Goal: Task Accomplishment & Management: Manage account settings

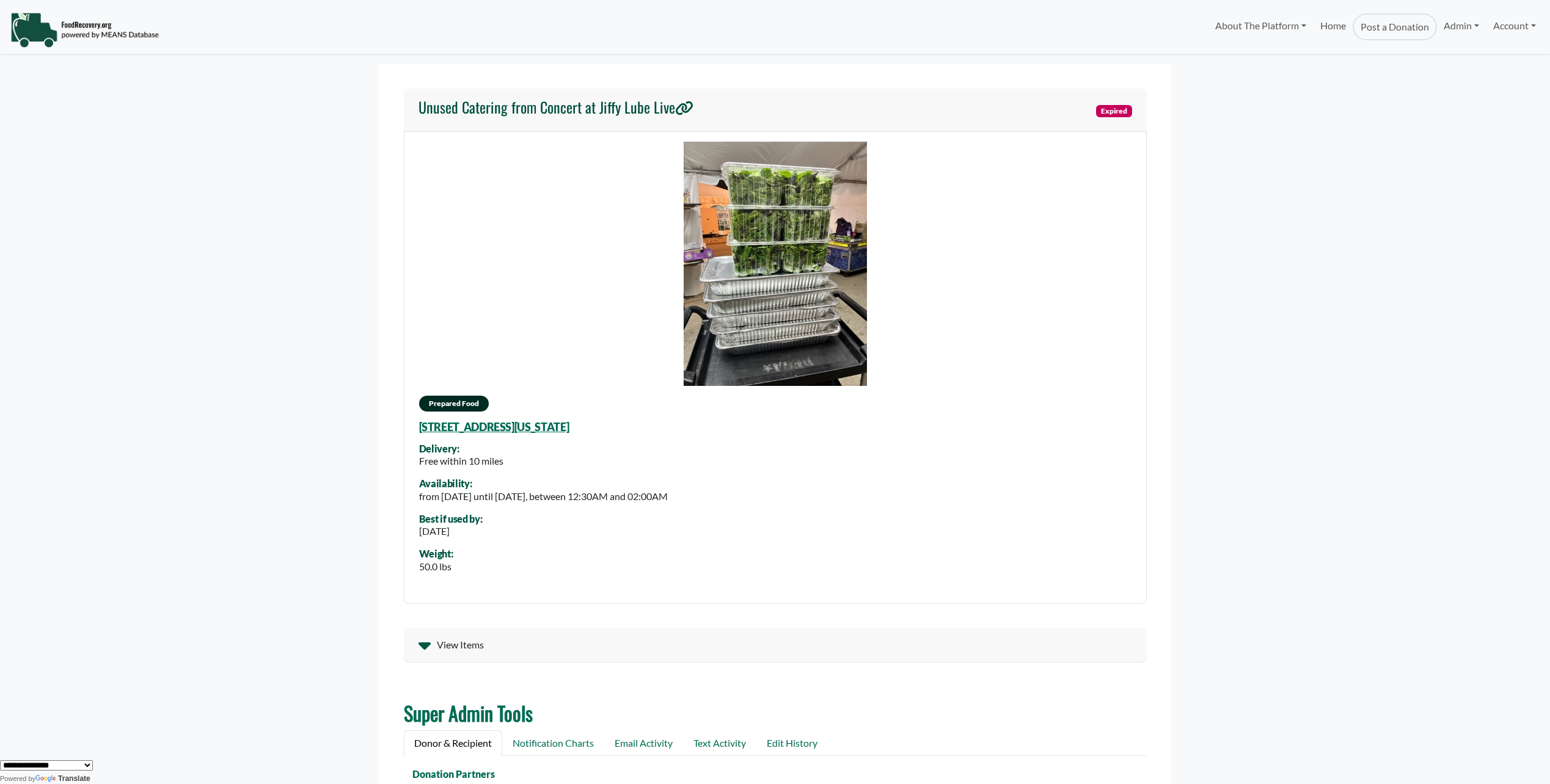
click at [422, 645] on icon at bounding box center [423, 645] width 12 height 7
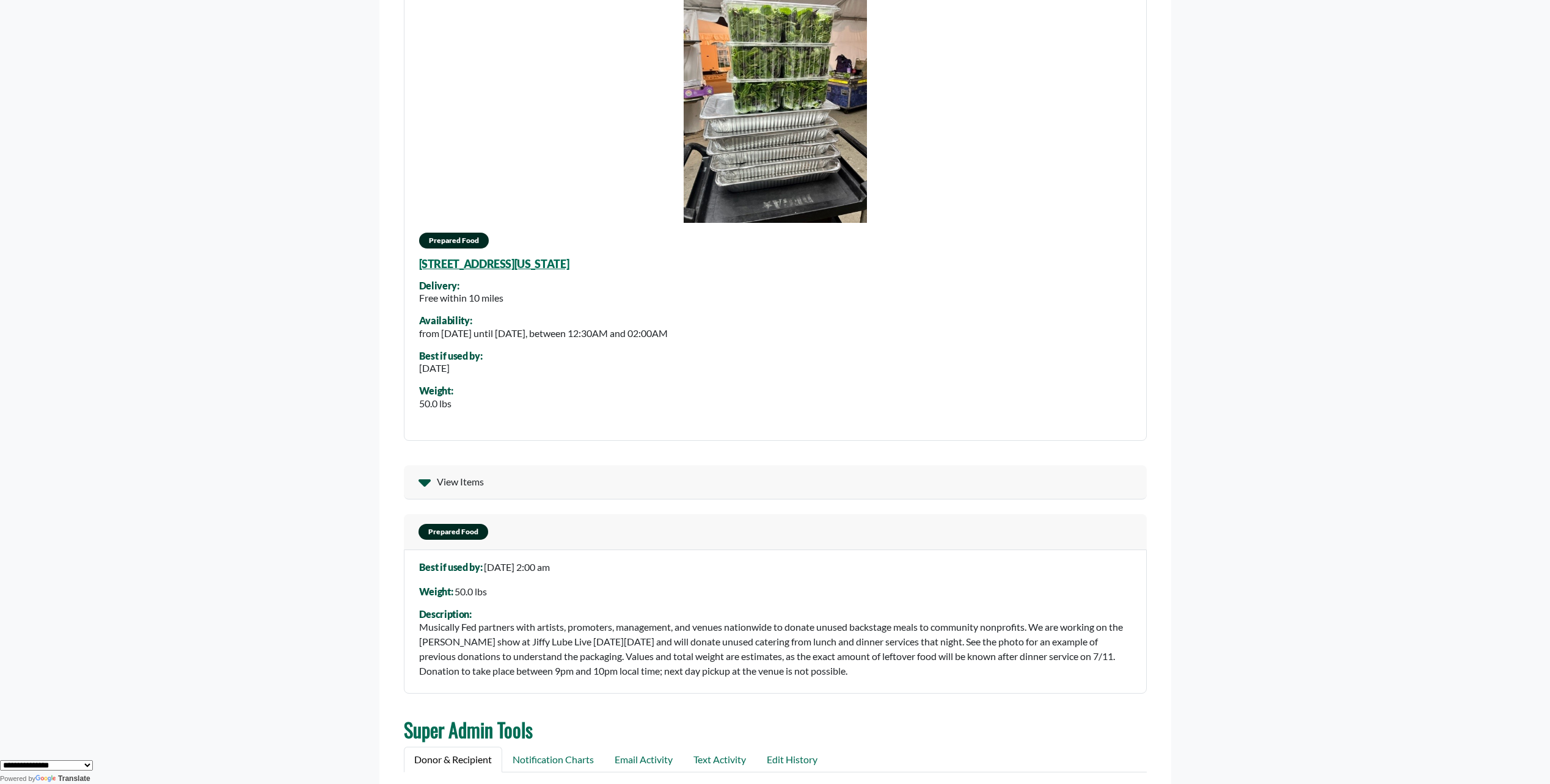
scroll to position [183, 0]
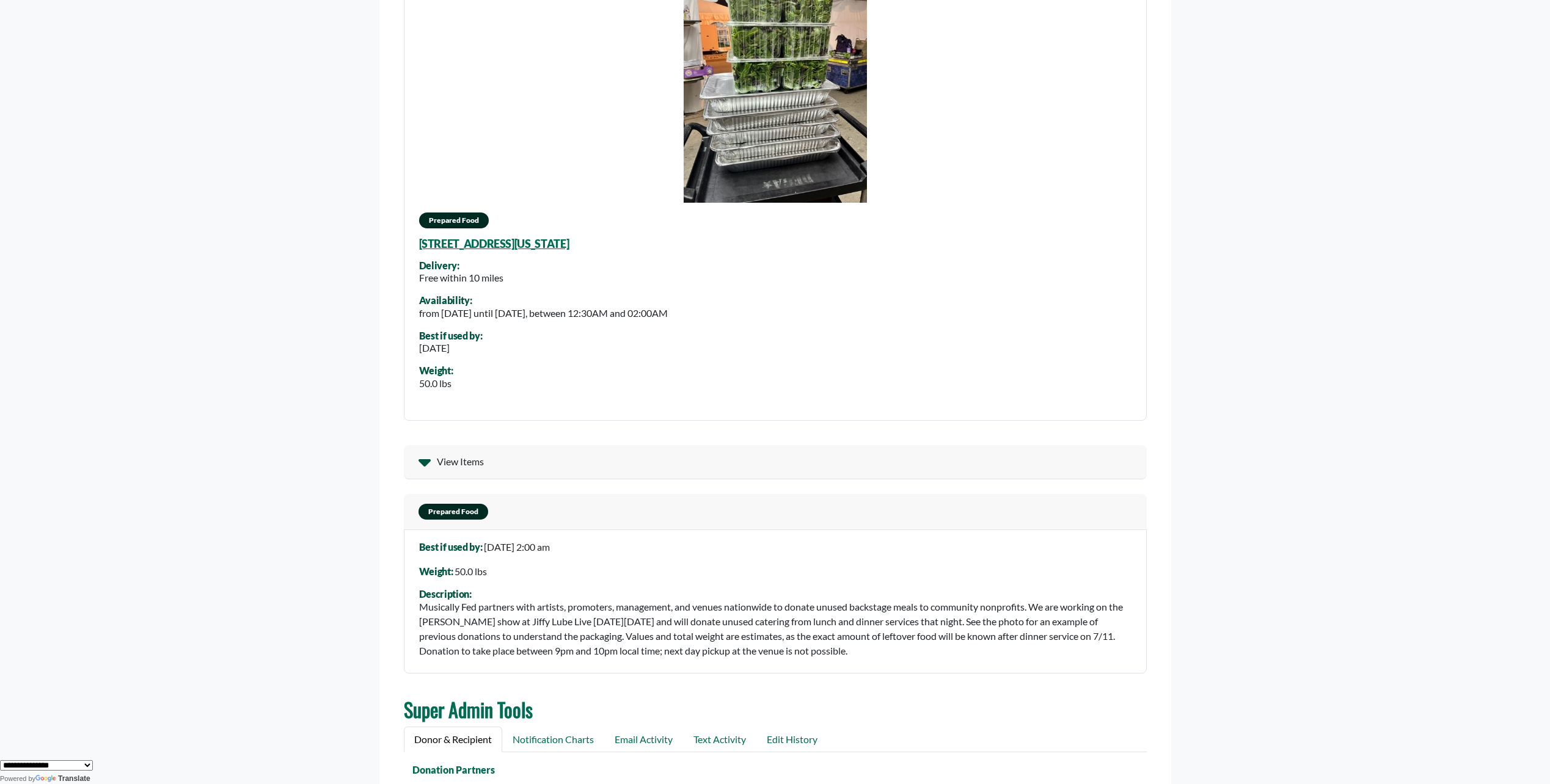
drag, startPoint x: 705, startPoint y: 314, endPoint x: 815, endPoint y: 311, distance: 110.0
click at [815, 311] on div "Prepared Food [STREET_ADDRESS][US_STATE] Delivery: Free within 10 miles Availab…" at bounding box center [775, 184] width 743 height 473
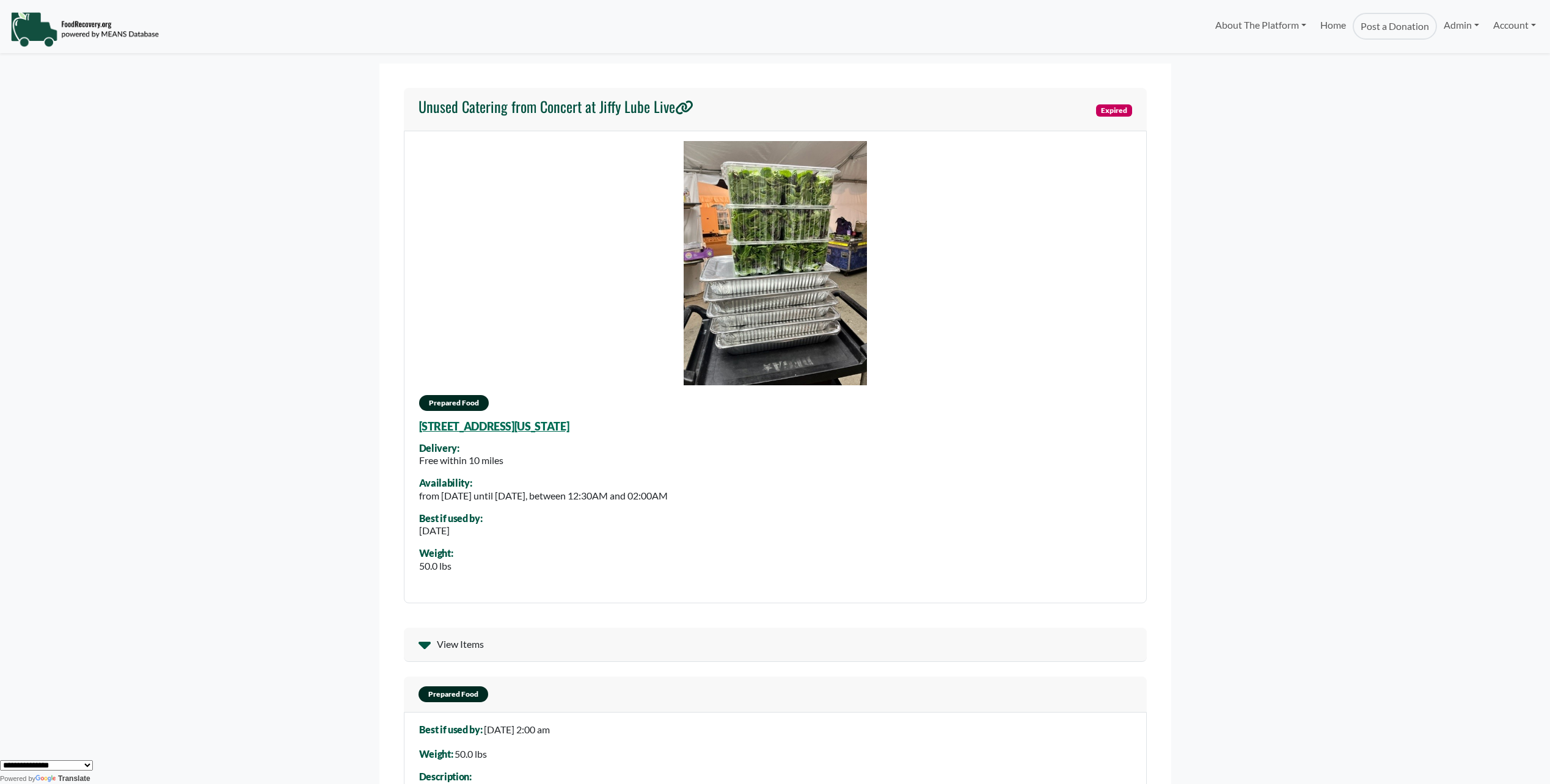
scroll to position [0, 0]
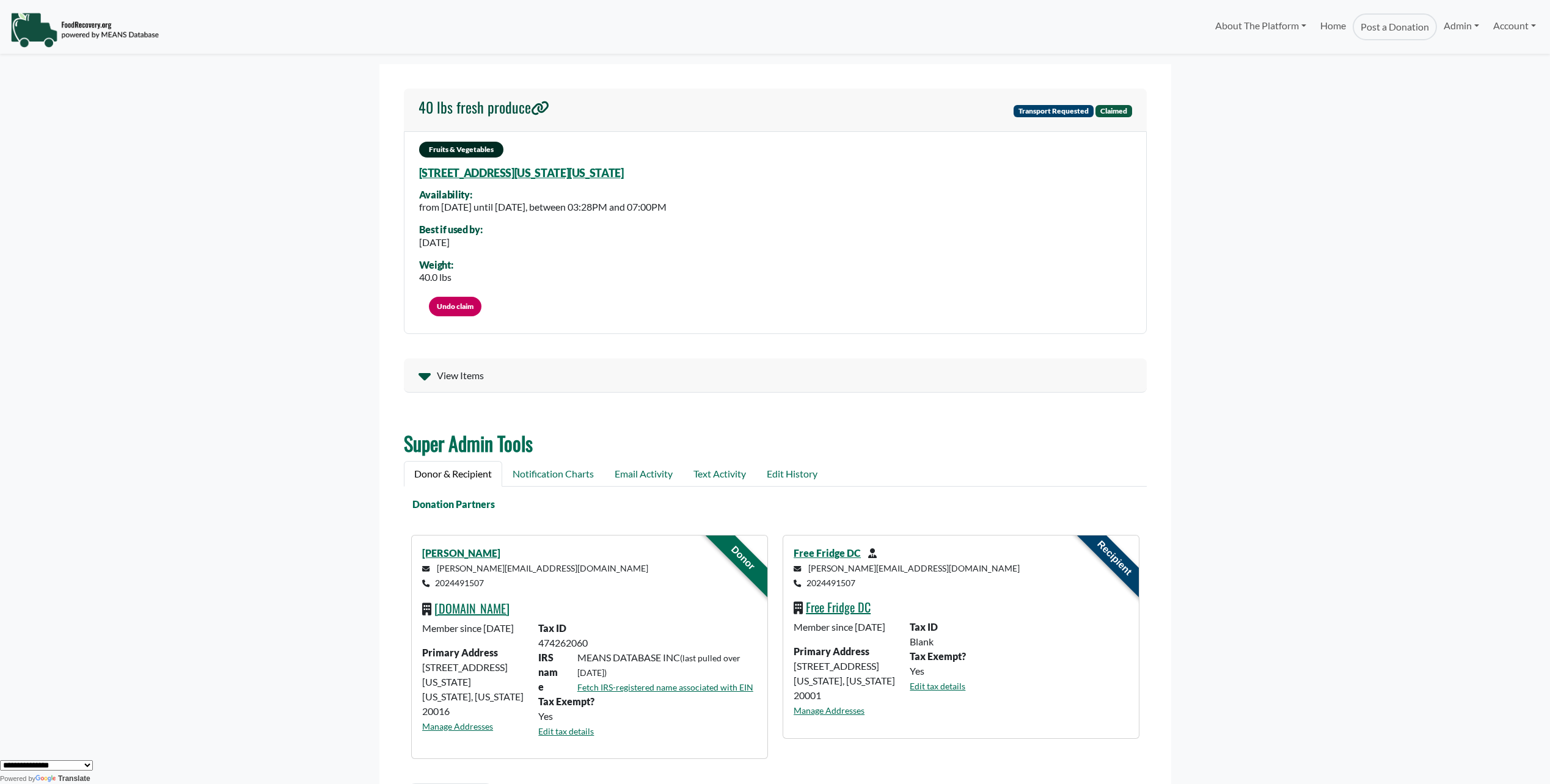
click at [425, 377] on icon at bounding box center [423, 377] width 12 height 7
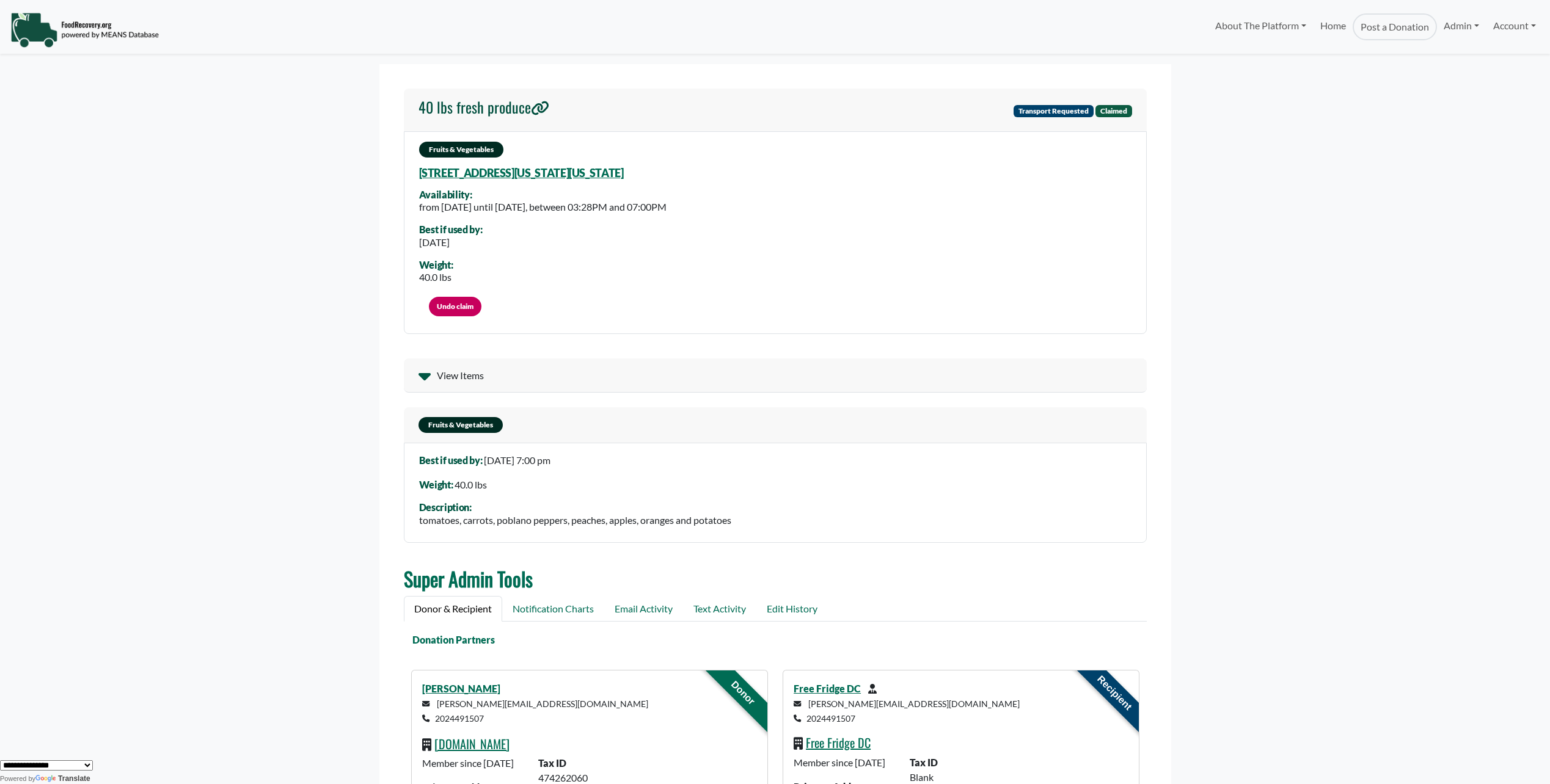
click at [420, 374] on icon at bounding box center [423, 377] width 12 height 7
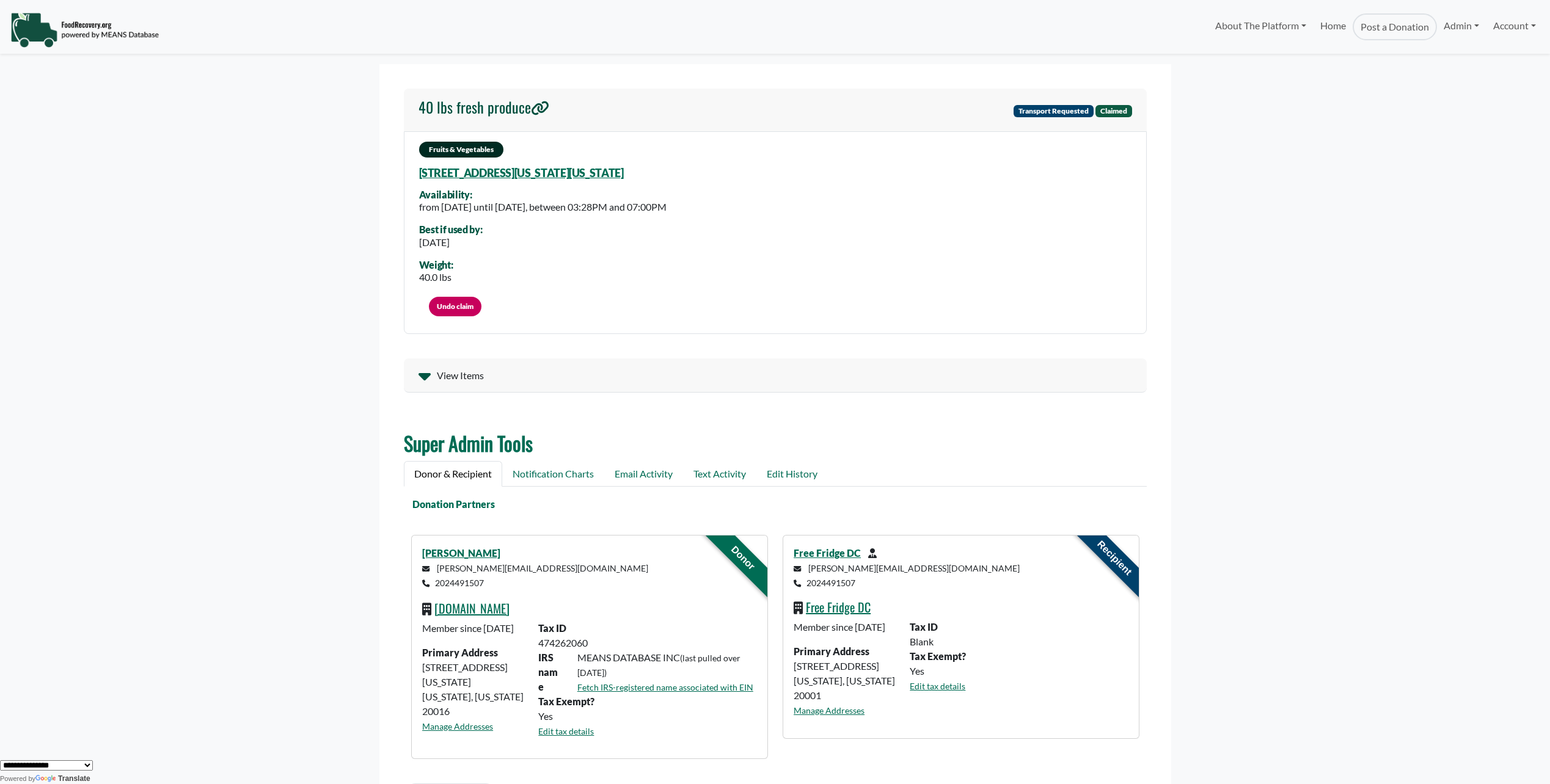
click at [422, 374] on icon at bounding box center [423, 377] width 12 height 7
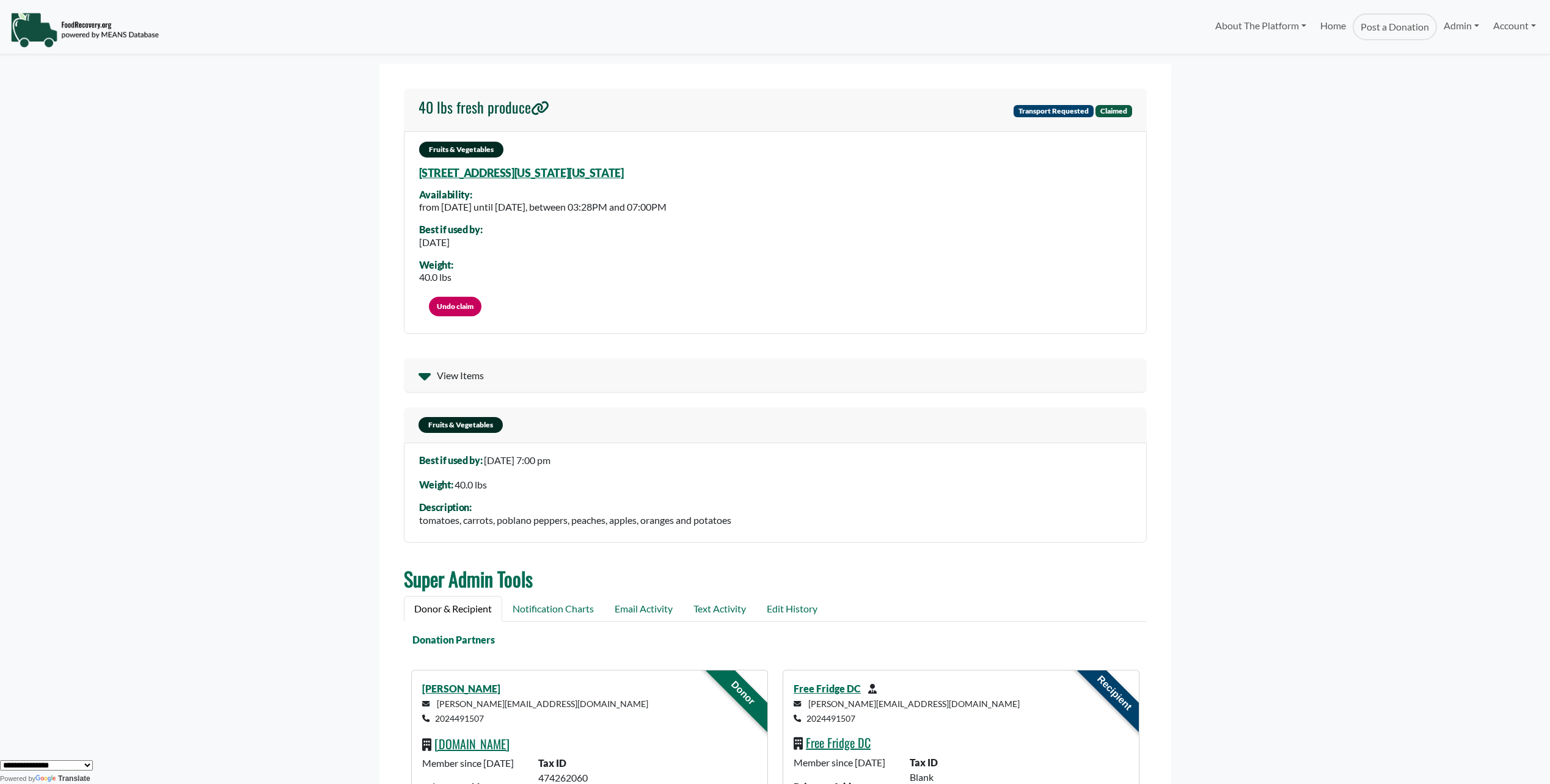
drag, startPoint x: 483, startPoint y: 459, endPoint x: 578, endPoint y: 469, distance: 95.5
click at [578, 469] on div "Best if used by: [DATE] 7:00 pm Weight: 40.0 lbs Description: tomatoes, carrots…" at bounding box center [775, 492] width 743 height 100
drag, startPoint x: 418, startPoint y: 210, endPoint x: 864, endPoint y: 204, distance: 446.0
click at [864, 204] on div "Fruits & Vegetables [STREET_ADDRESS][US_STATE][US_STATE] Availability: from [DA…" at bounding box center [775, 232] width 743 height 203
click at [534, 227] on div "Fruits & Vegetables [STREET_ADDRESS][US_STATE][US_STATE] Availability: from [DA…" at bounding box center [775, 232] width 743 height 203
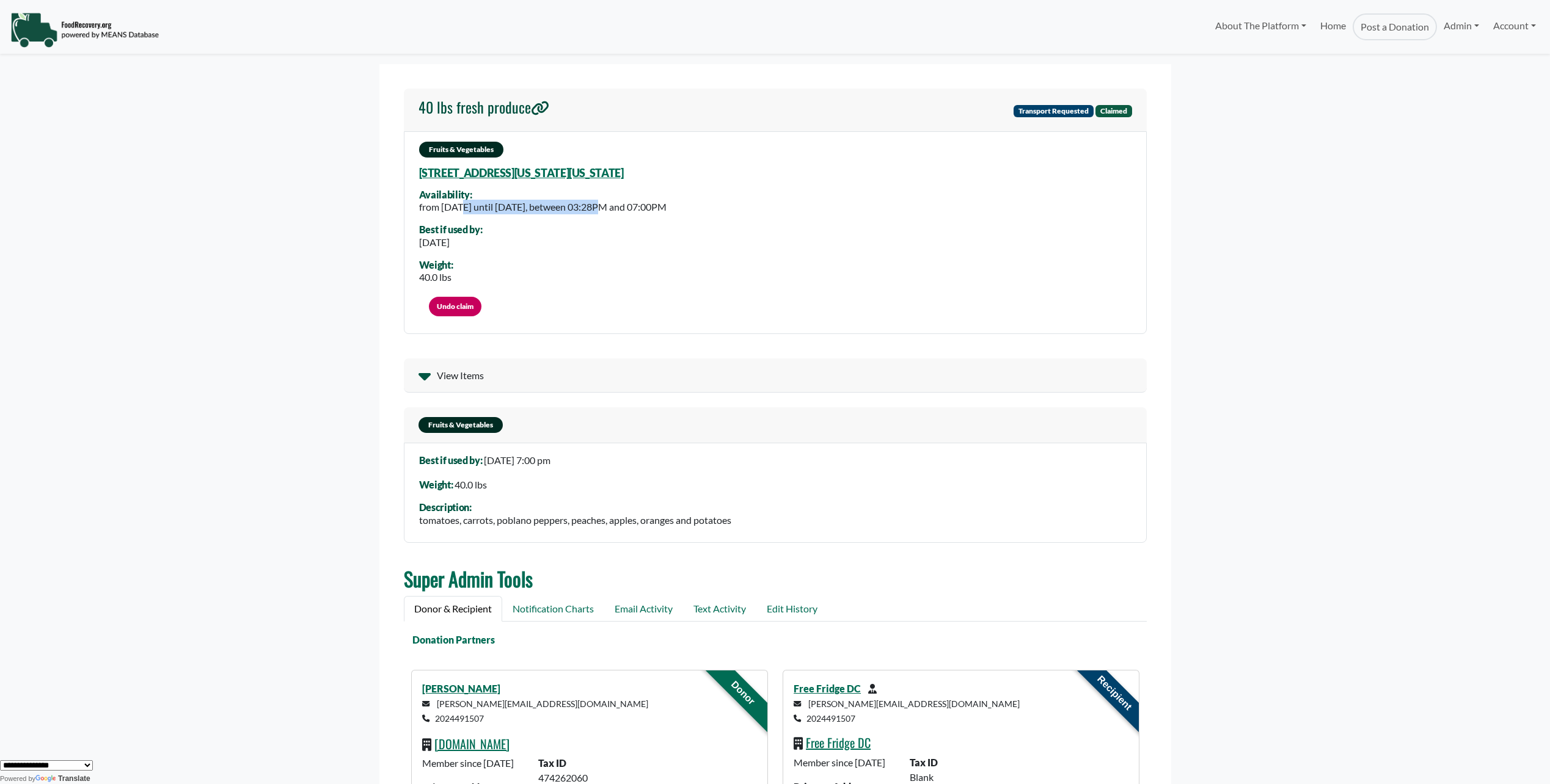
drag, startPoint x: 420, startPoint y: 207, endPoint x: 560, endPoint y: 205, distance: 140.0
click at [560, 205] on div "from [DATE] until [DATE], between 03:28PM and 07:00PM" at bounding box center [542, 207] width 247 height 15
drag, startPoint x: 560, startPoint y: 205, endPoint x: 523, endPoint y: 209, distance: 37.2
click at [523, 209] on div "from Wednesday, June 11, 2025 until Thursday, June 12, 2025, between 03:28PM an…" at bounding box center [542, 207] width 247 height 15
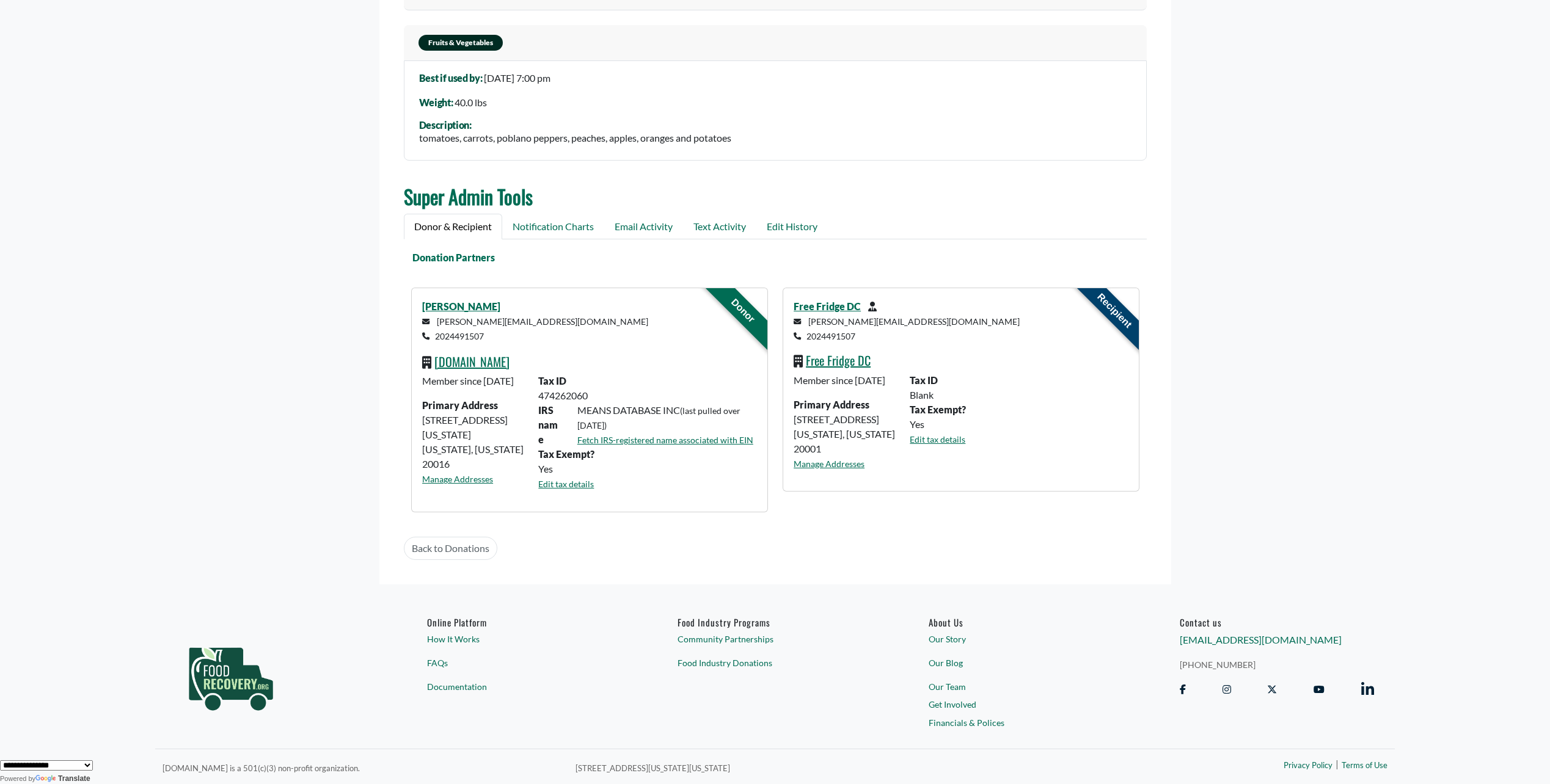
scroll to position [392, 0]
drag, startPoint x: 572, startPoint y: 215, endPoint x: 586, endPoint y: 220, distance: 14.9
click at [572, 215] on link "Notification Charts" at bounding box center [553, 226] width 102 height 25
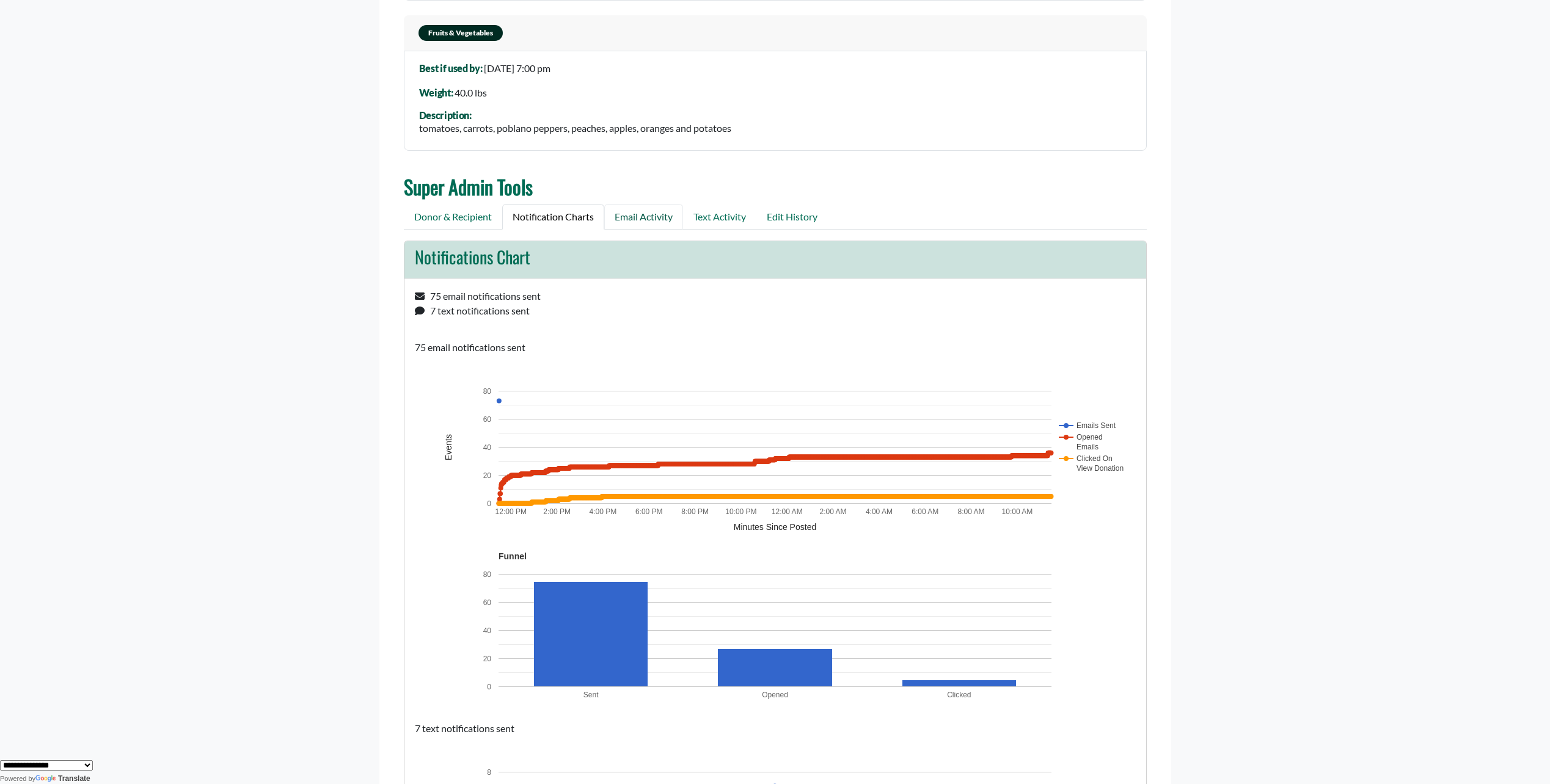
click at [638, 215] on link "Email Activity" at bounding box center [643, 216] width 79 height 25
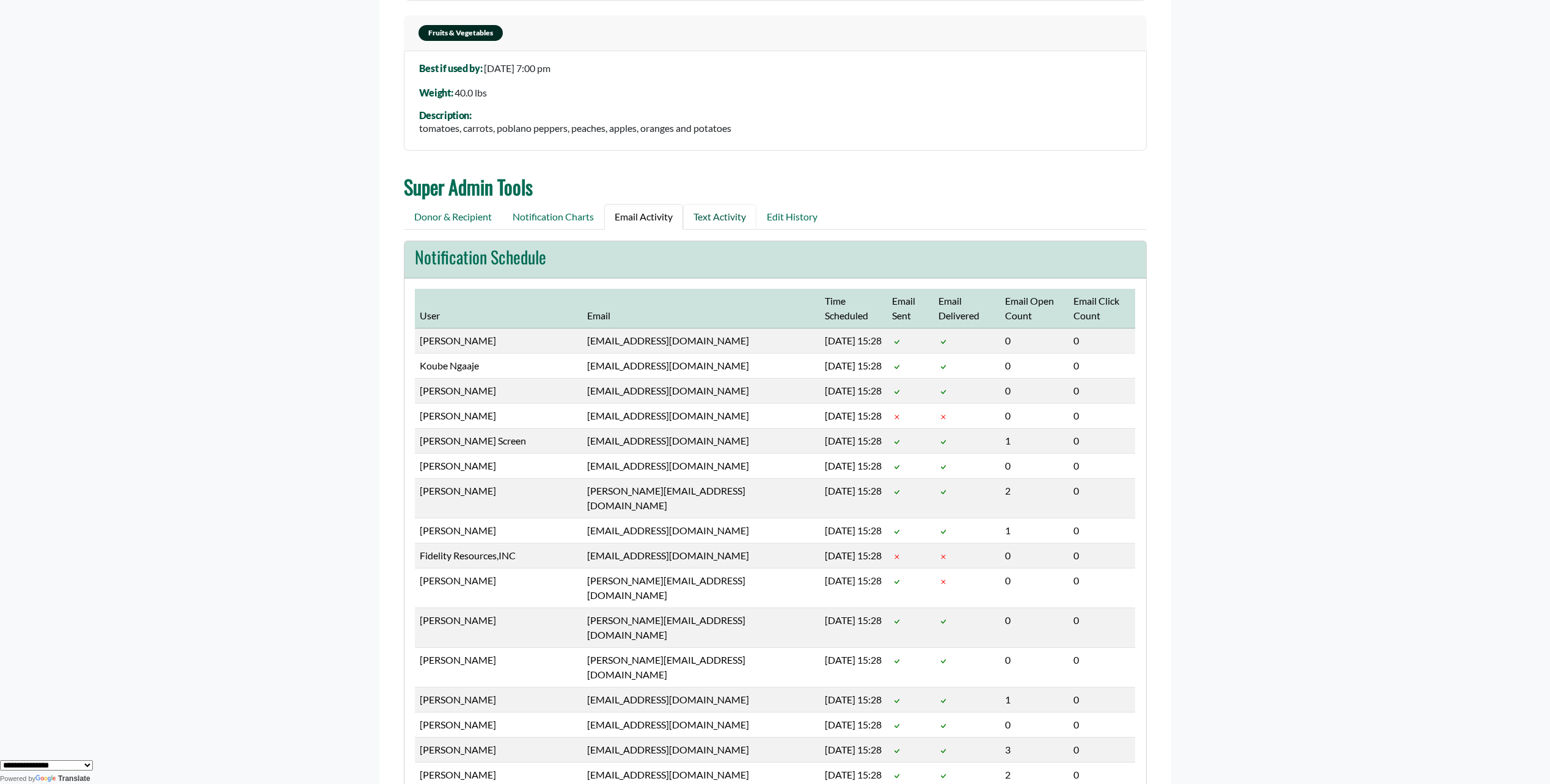
click at [739, 215] on link "Text Activity" at bounding box center [720, 216] width 73 height 25
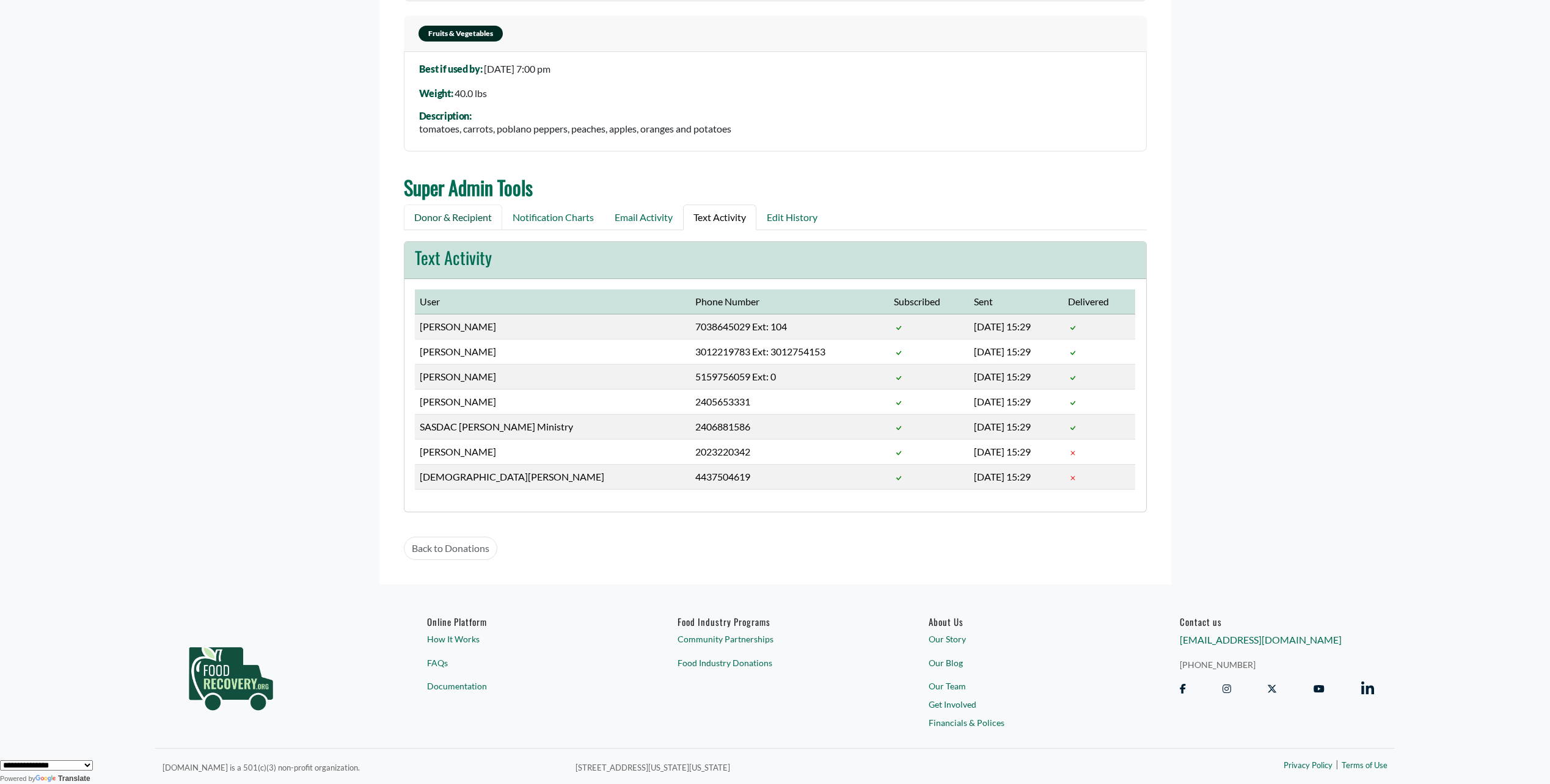
click at [466, 215] on link "Donor & Recipient" at bounding box center [453, 217] width 99 height 25
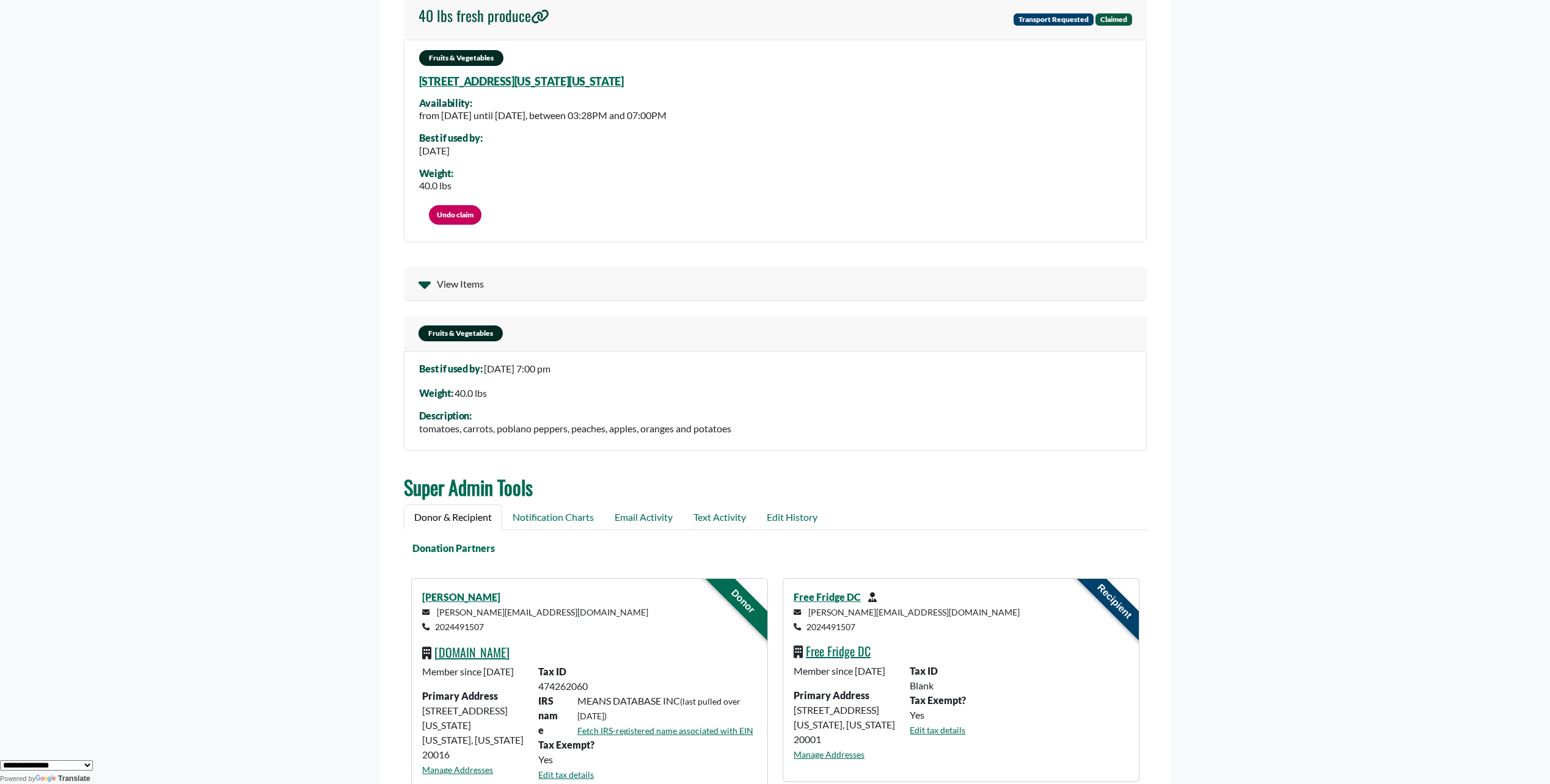
scroll to position [0, 0]
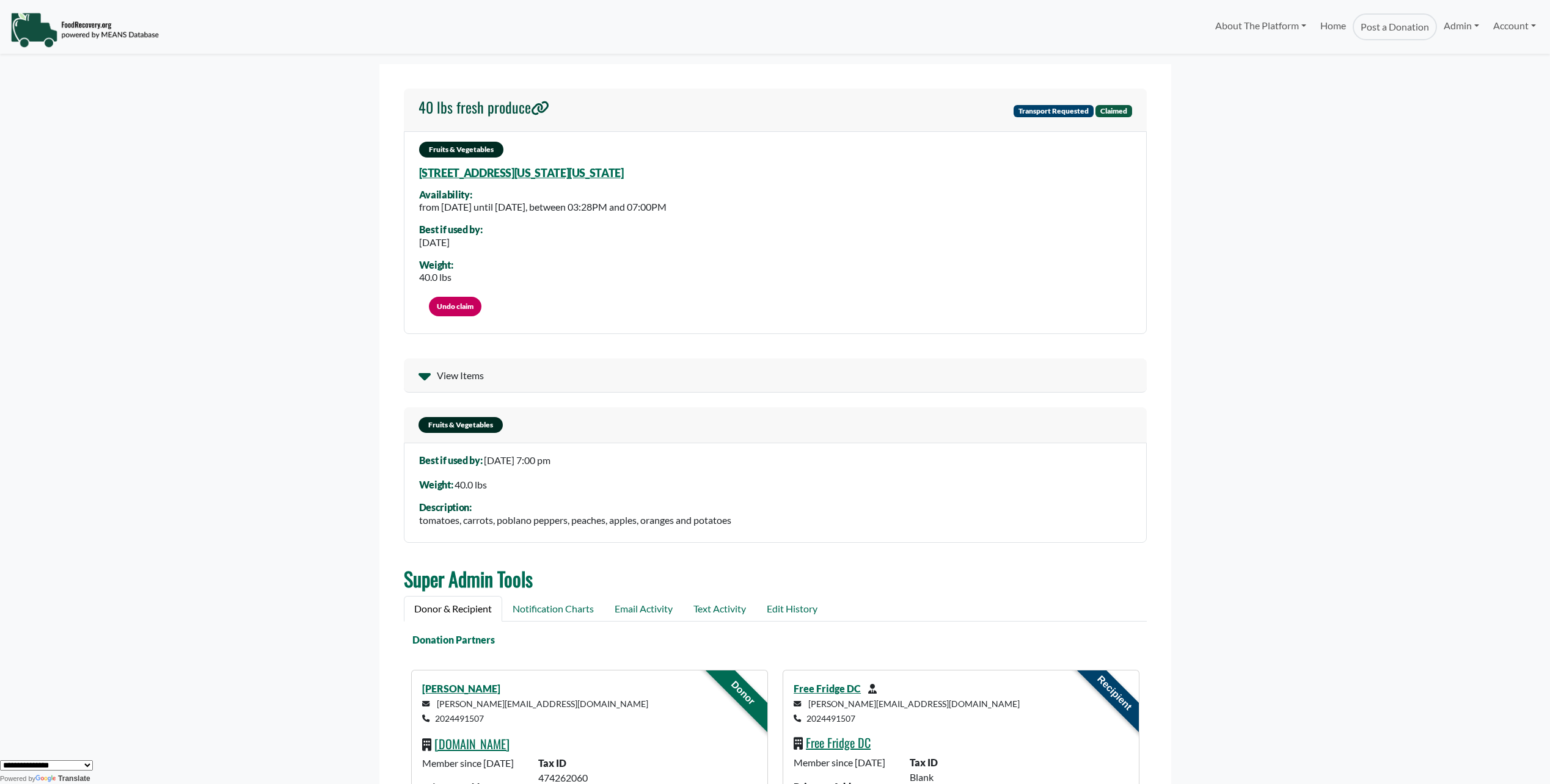
click at [419, 379] on icon at bounding box center [424, 376] width 12 height 20
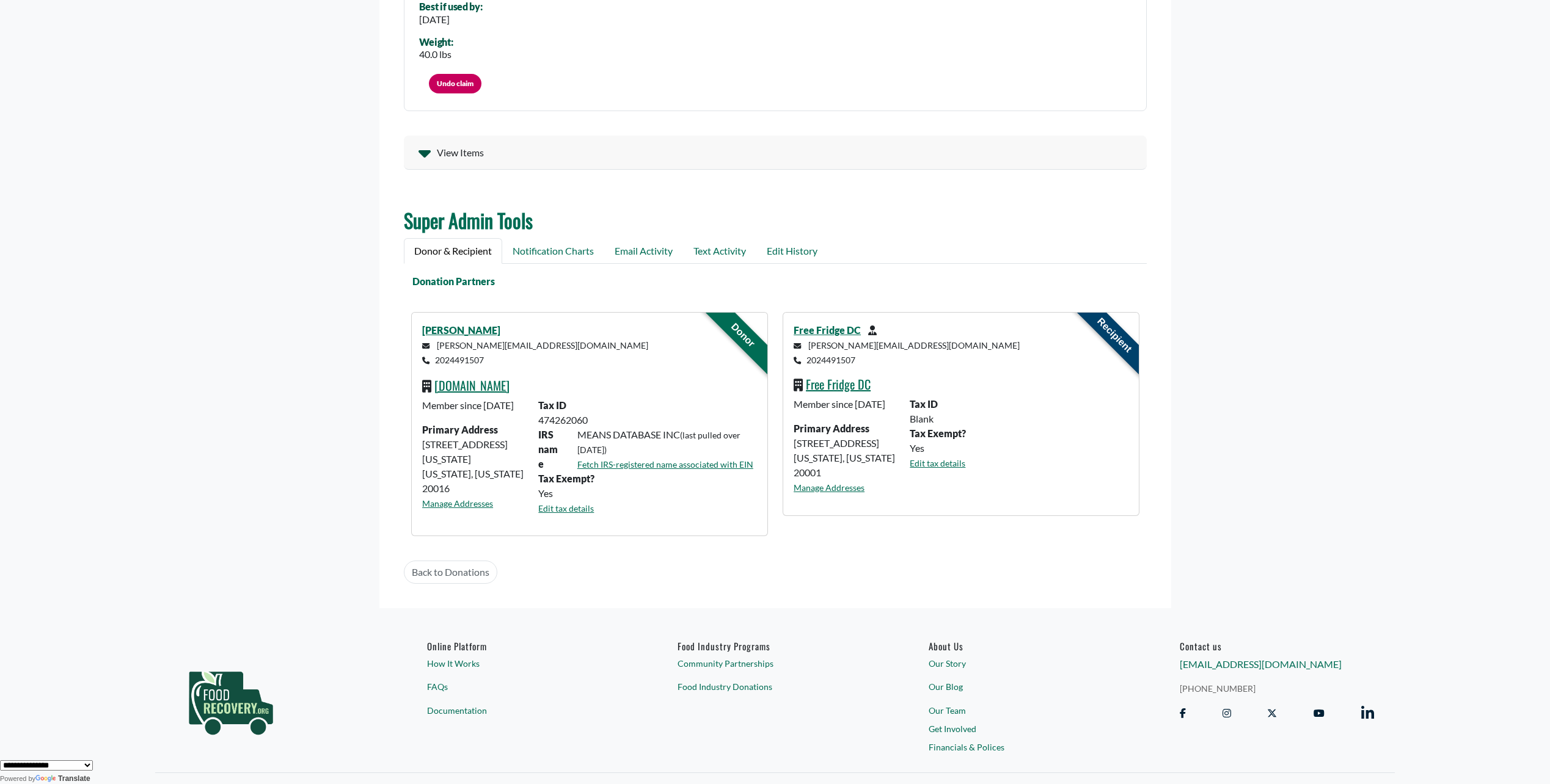
scroll to position [13, 0]
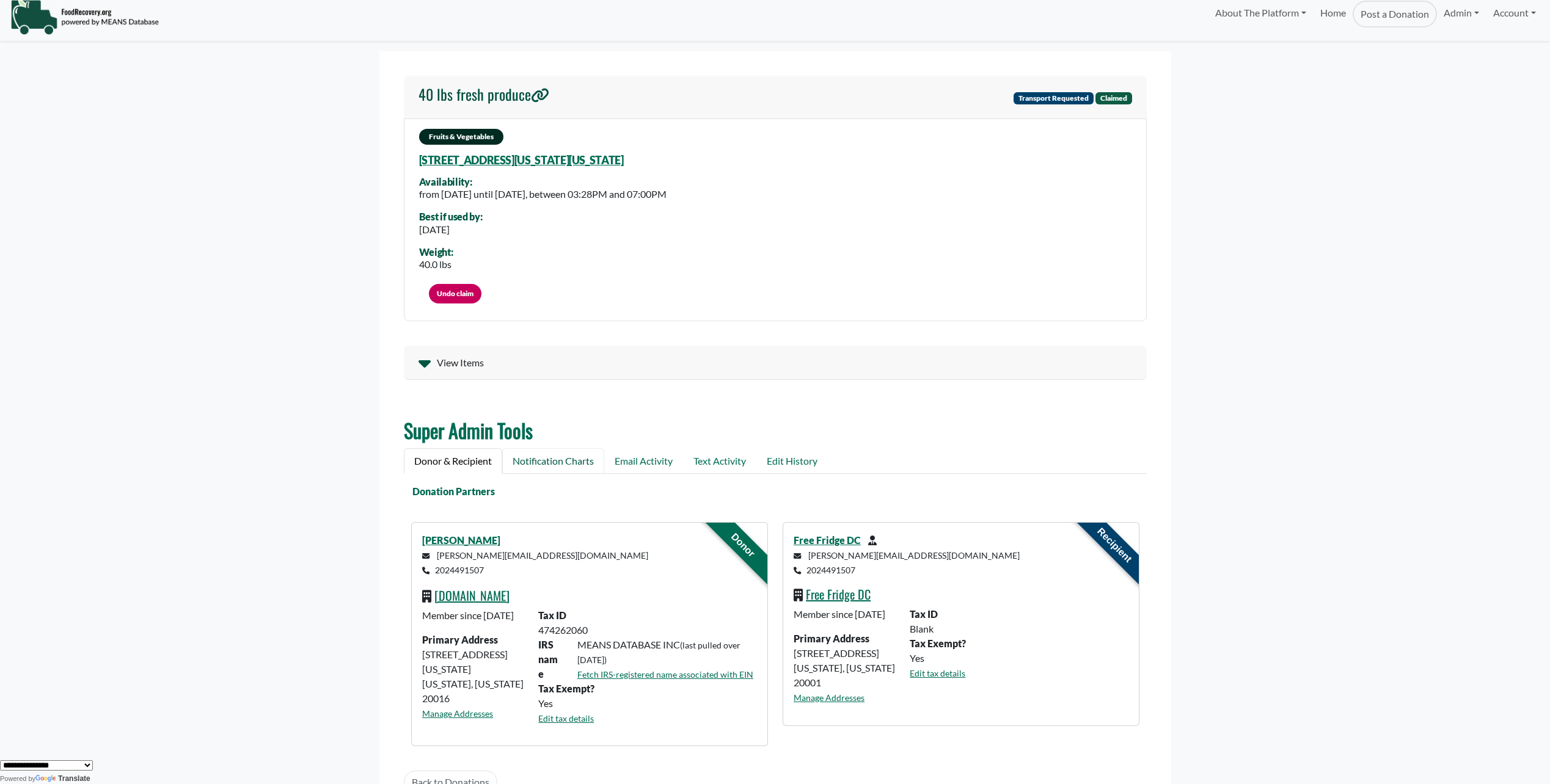
click at [550, 461] on link "Notification Charts" at bounding box center [553, 460] width 102 height 25
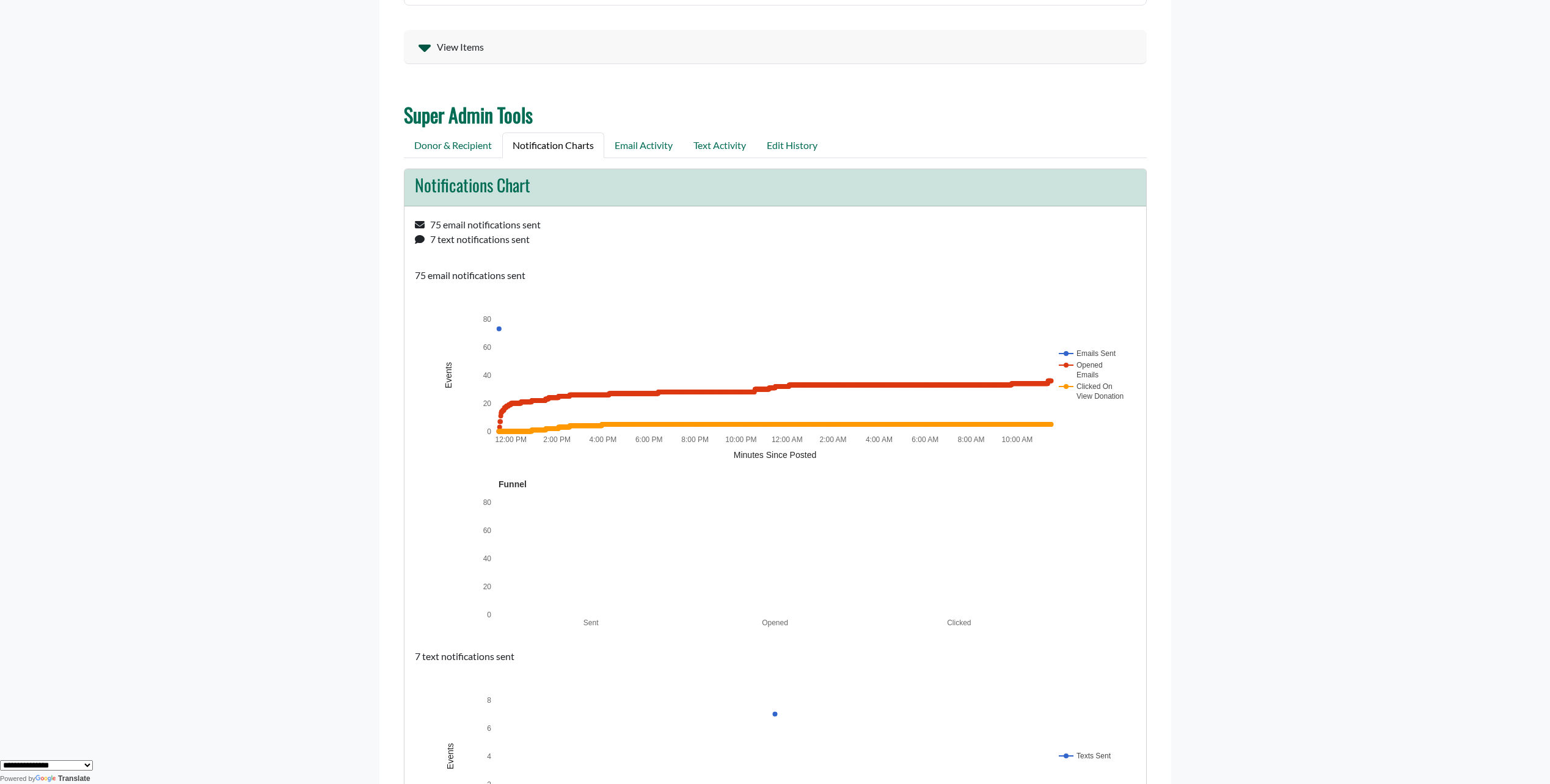
scroll to position [379, 0]
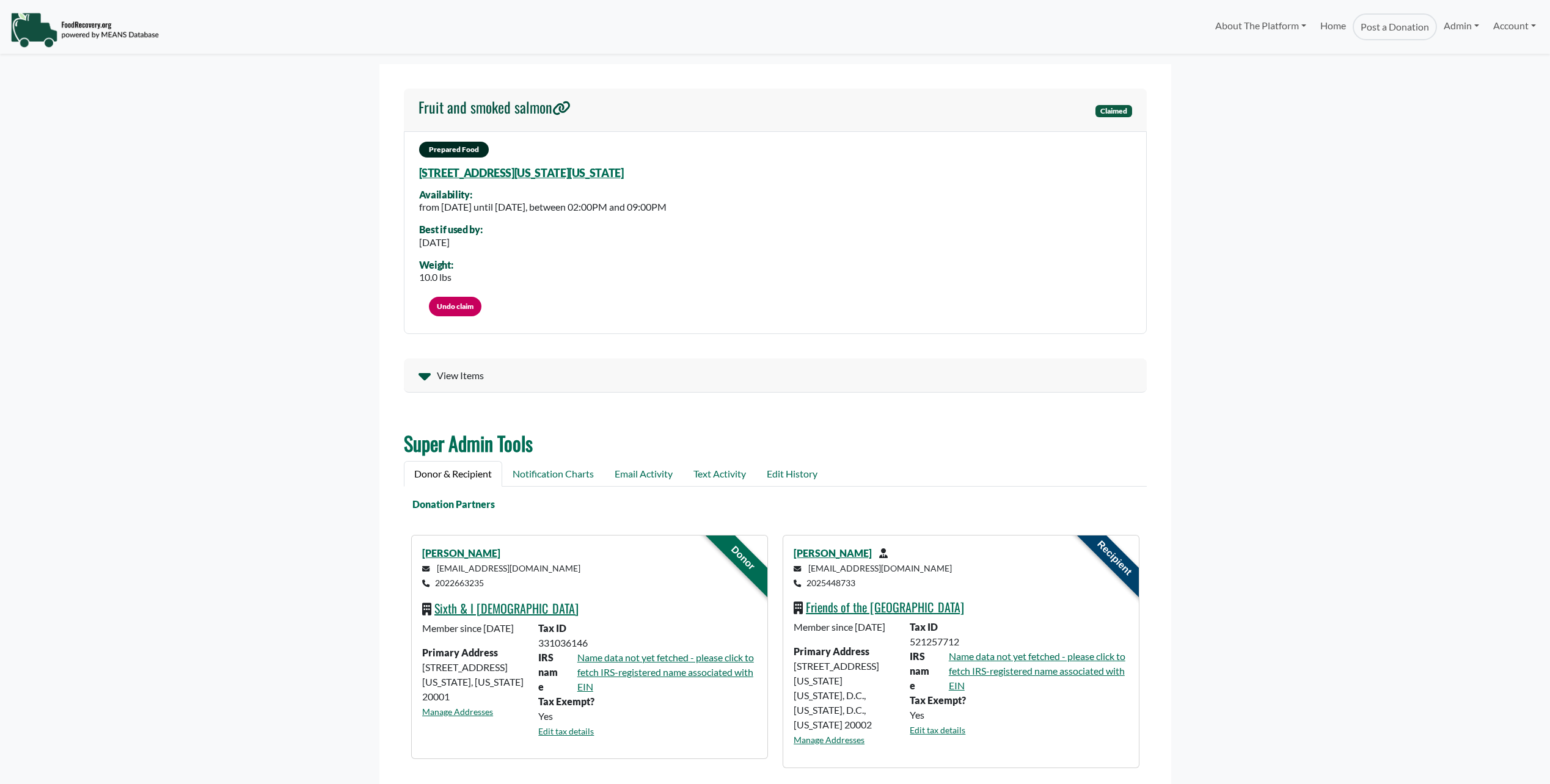
select select "Language Translate Widget"
click at [422, 377] on icon at bounding box center [423, 377] width 12 height 7
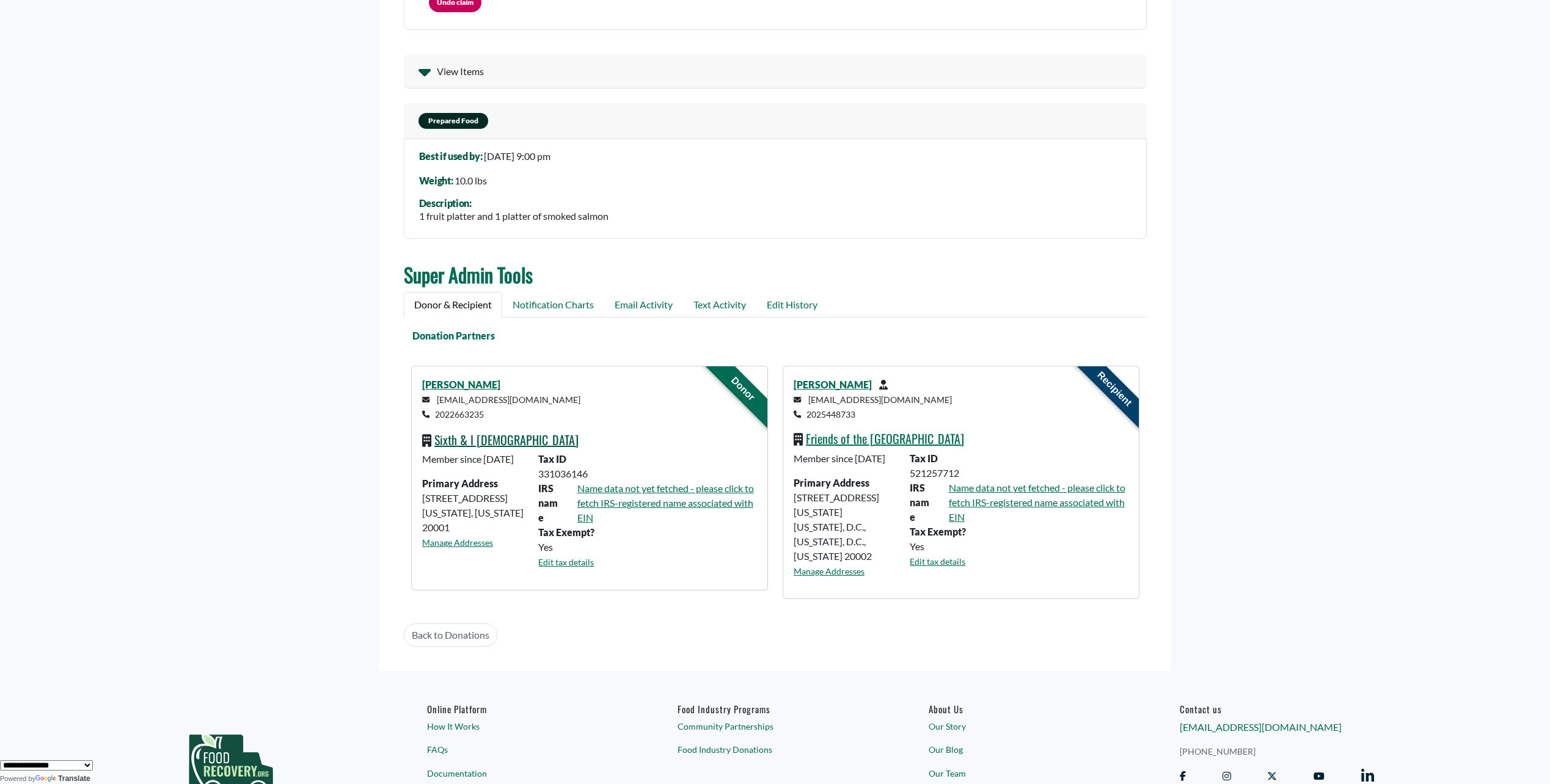
scroll to position [306, 0]
click at [552, 305] on link "Notification Charts" at bounding box center [553, 303] width 102 height 25
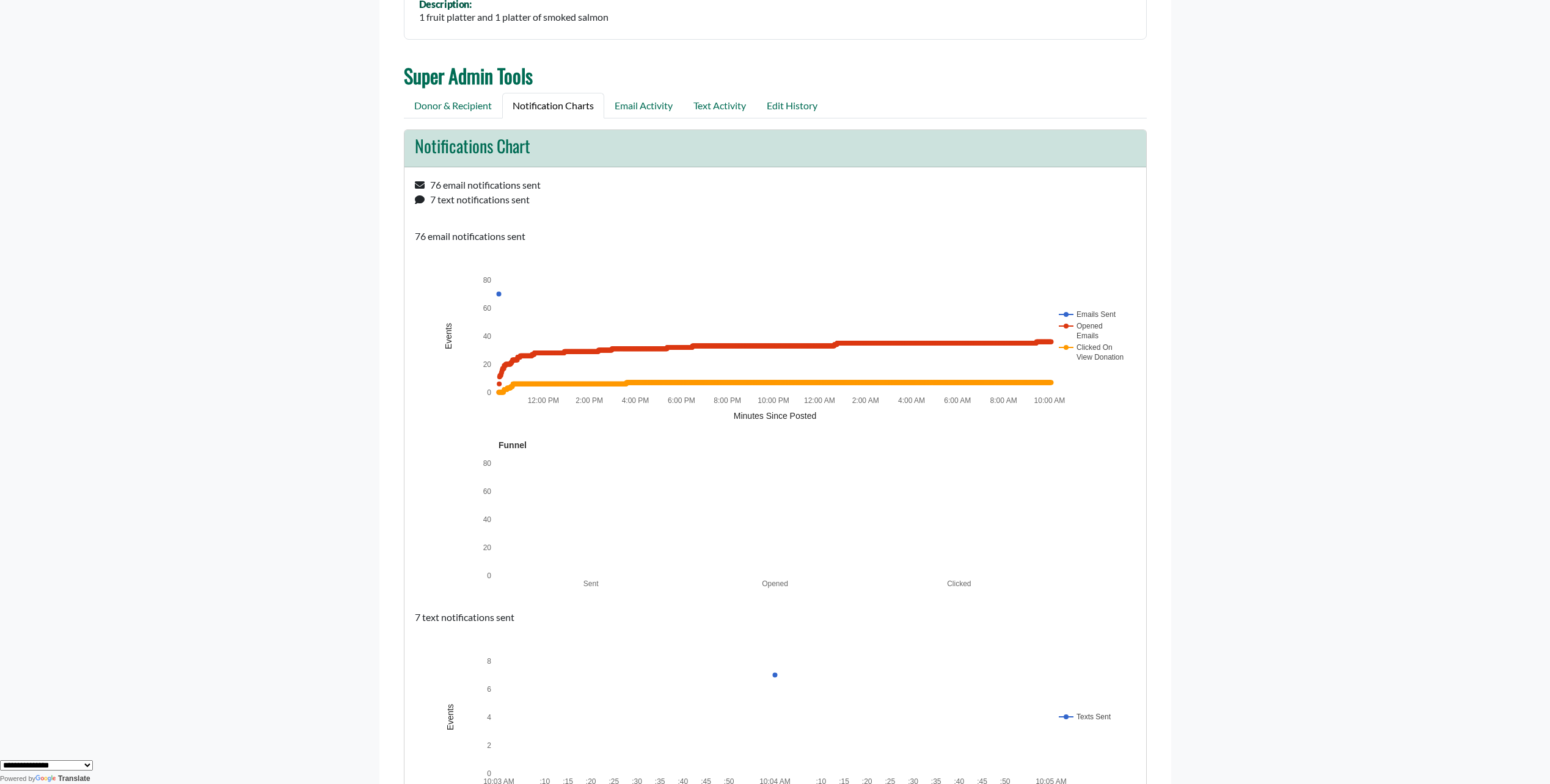
scroll to position [429, 0]
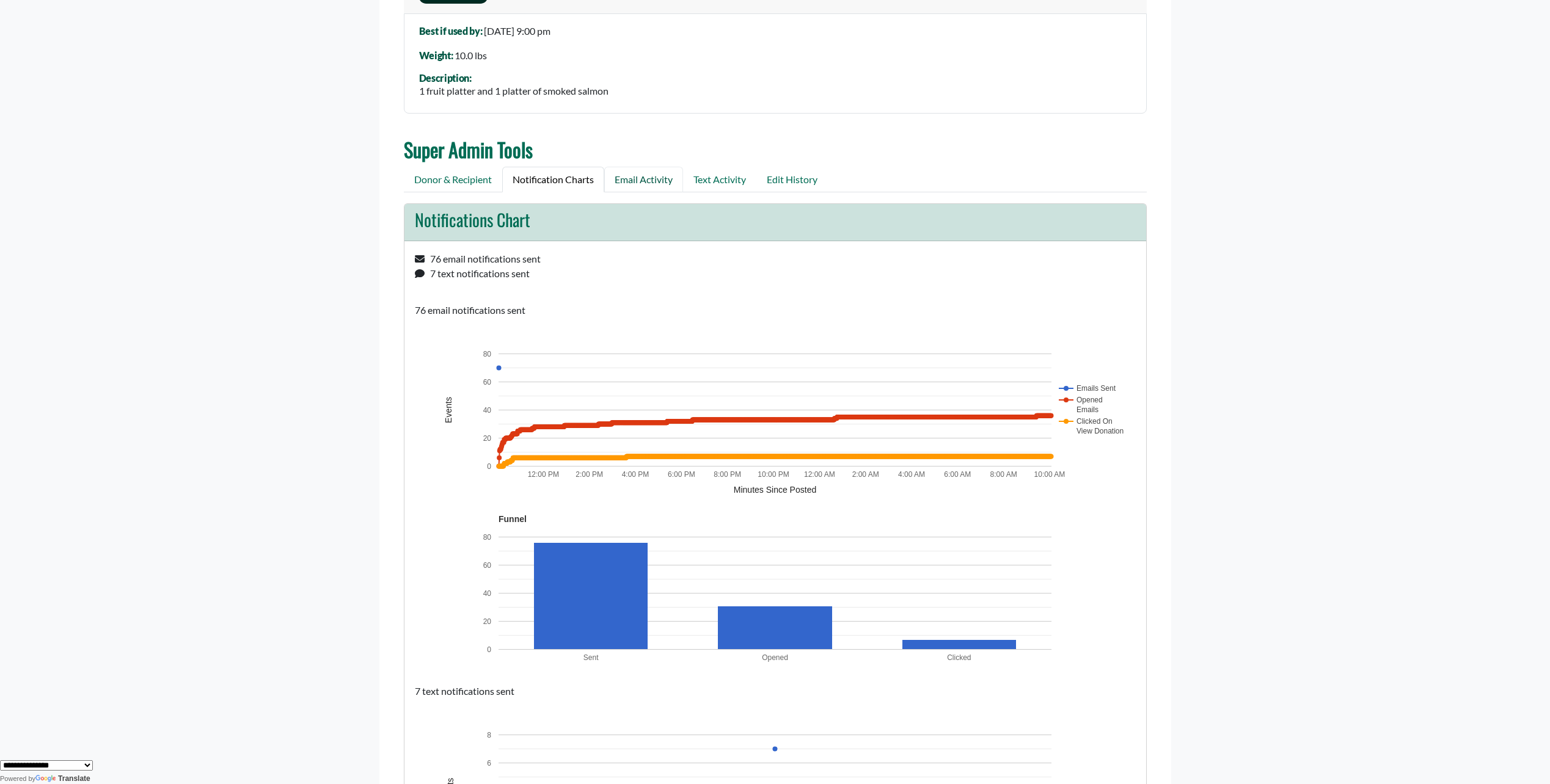
click at [641, 180] on link "Email Activity" at bounding box center [643, 179] width 79 height 25
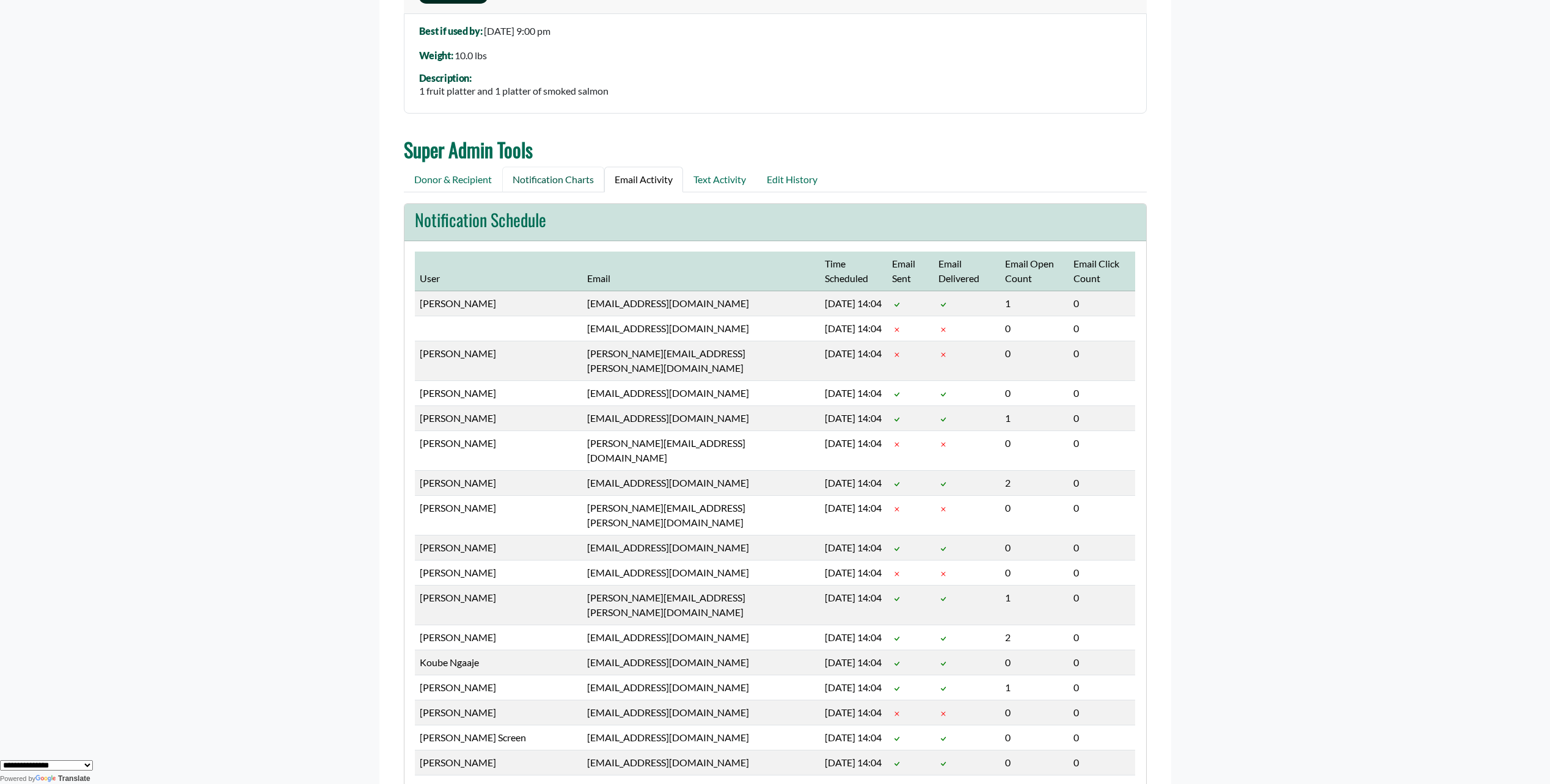
click at [553, 174] on link "Notification Charts" at bounding box center [553, 179] width 102 height 25
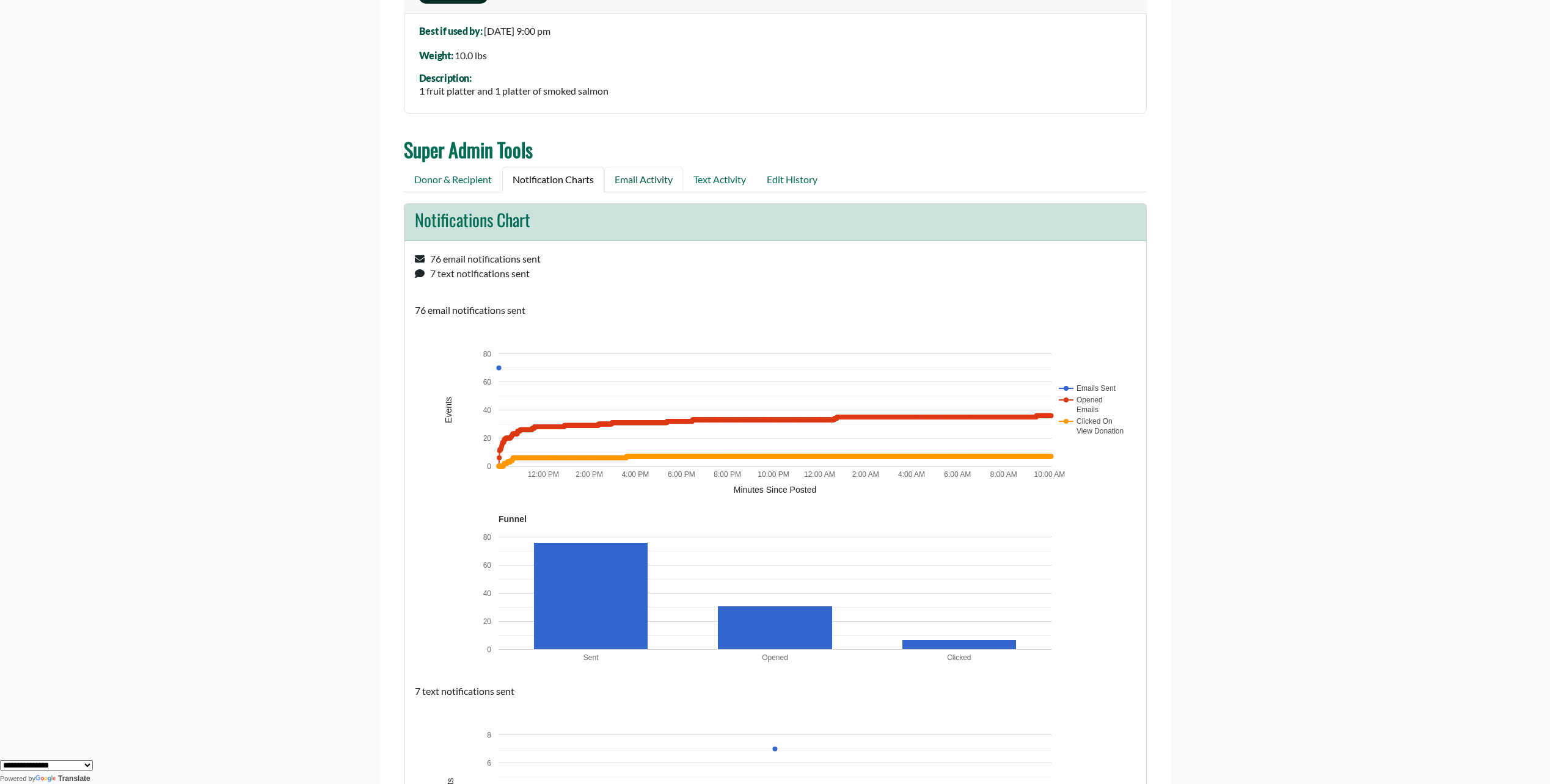
click at [643, 183] on link "Email Activity" at bounding box center [643, 179] width 79 height 25
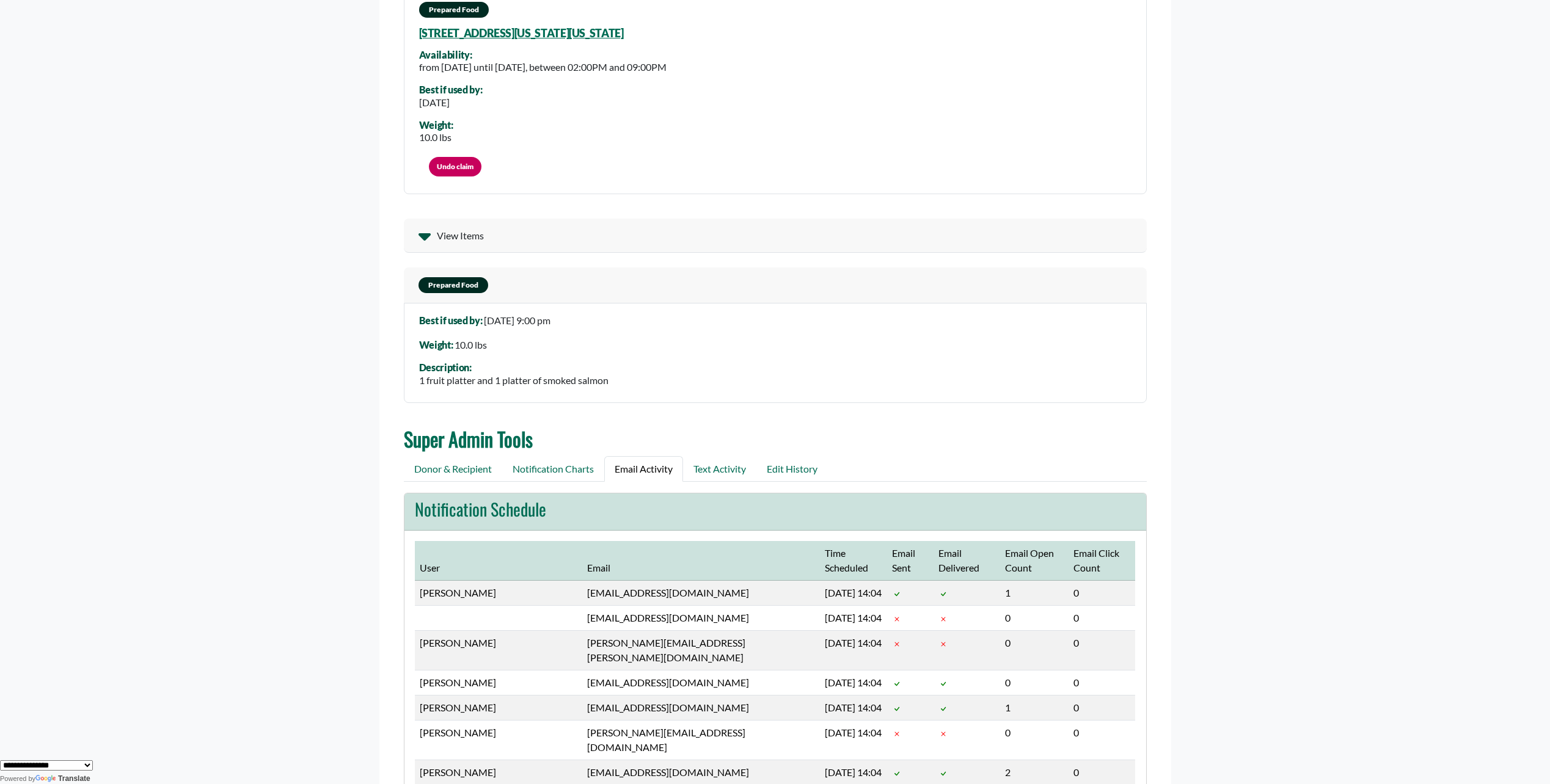
scroll to position [0, 0]
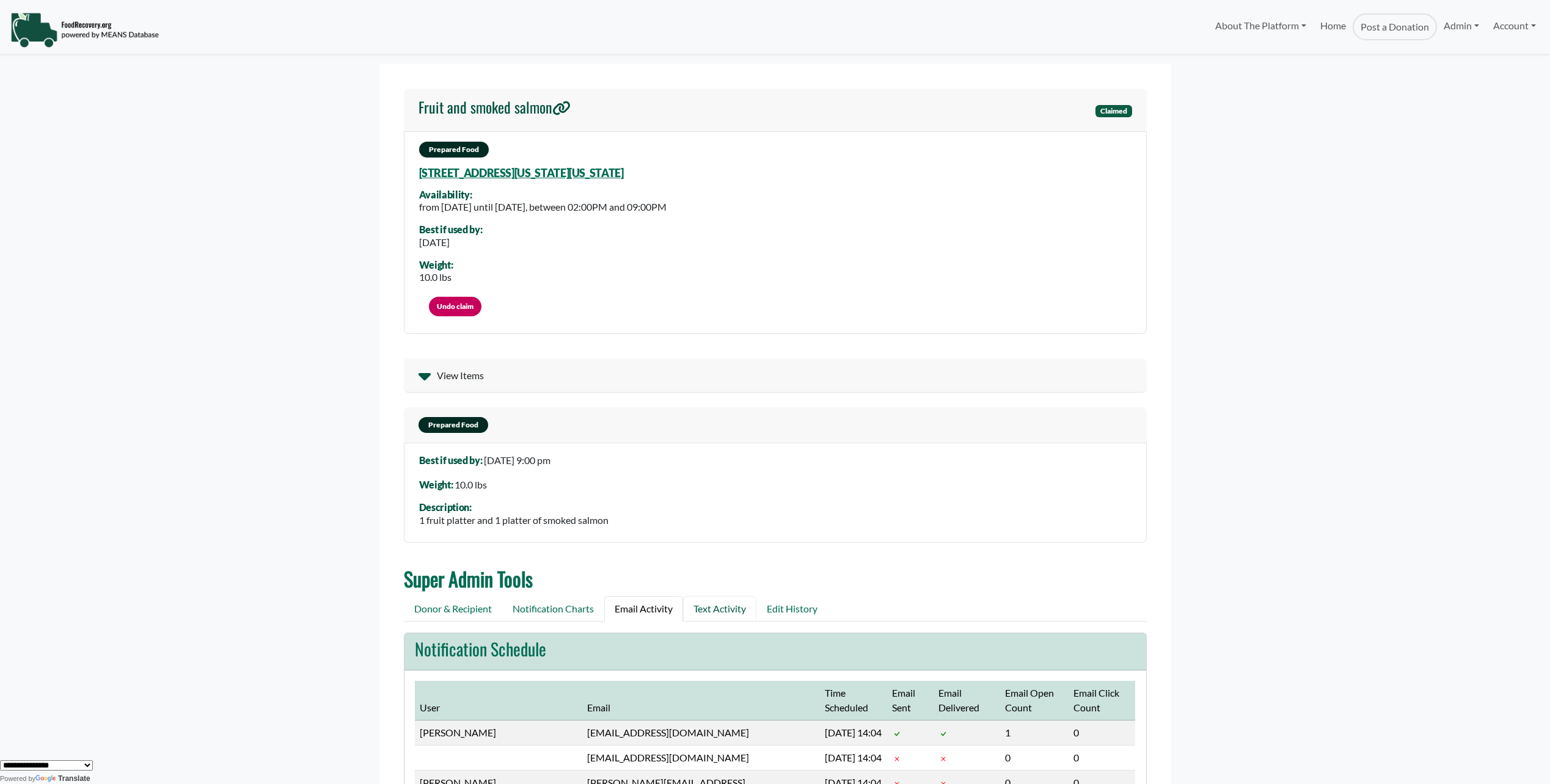
click at [722, 608] on link "Text Activity" at bounding box center [720, 608] width 73 height 25
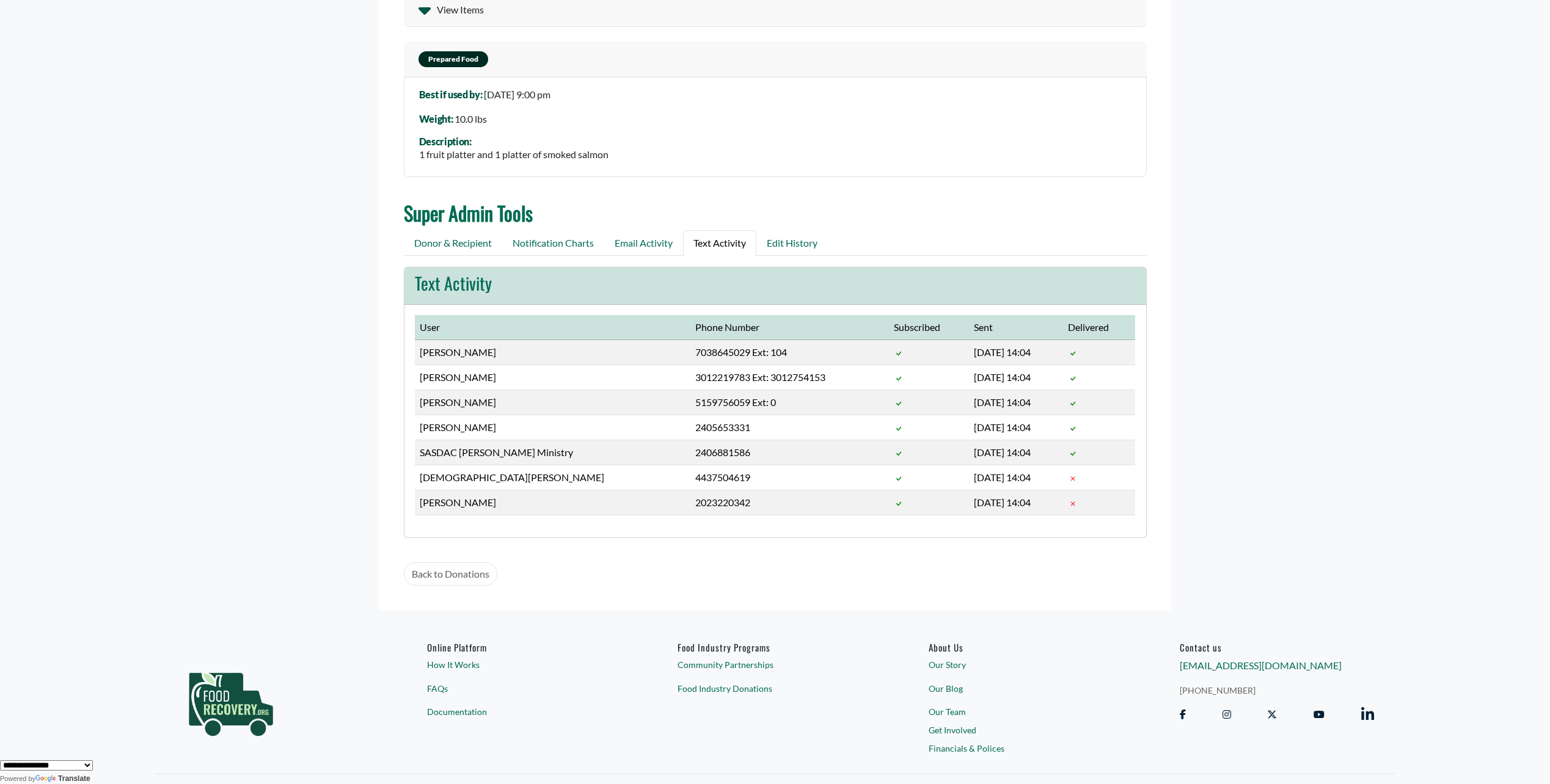
scroll to position [367, 0]
drag, startPoint x: 420, startPoint y: 400, endPoint x: 479, endPoint y: 403, distance: 59.1
click at [479, 403] on td "[PERSON_NAME]" at bounding box center [553, 402] width 276 height 25
click at [362, 412] on body "About The Platform How It Works FAQs Documentation Home Post a Donation Admin O…" at bounding box center [775, 25] width 1550 height 784
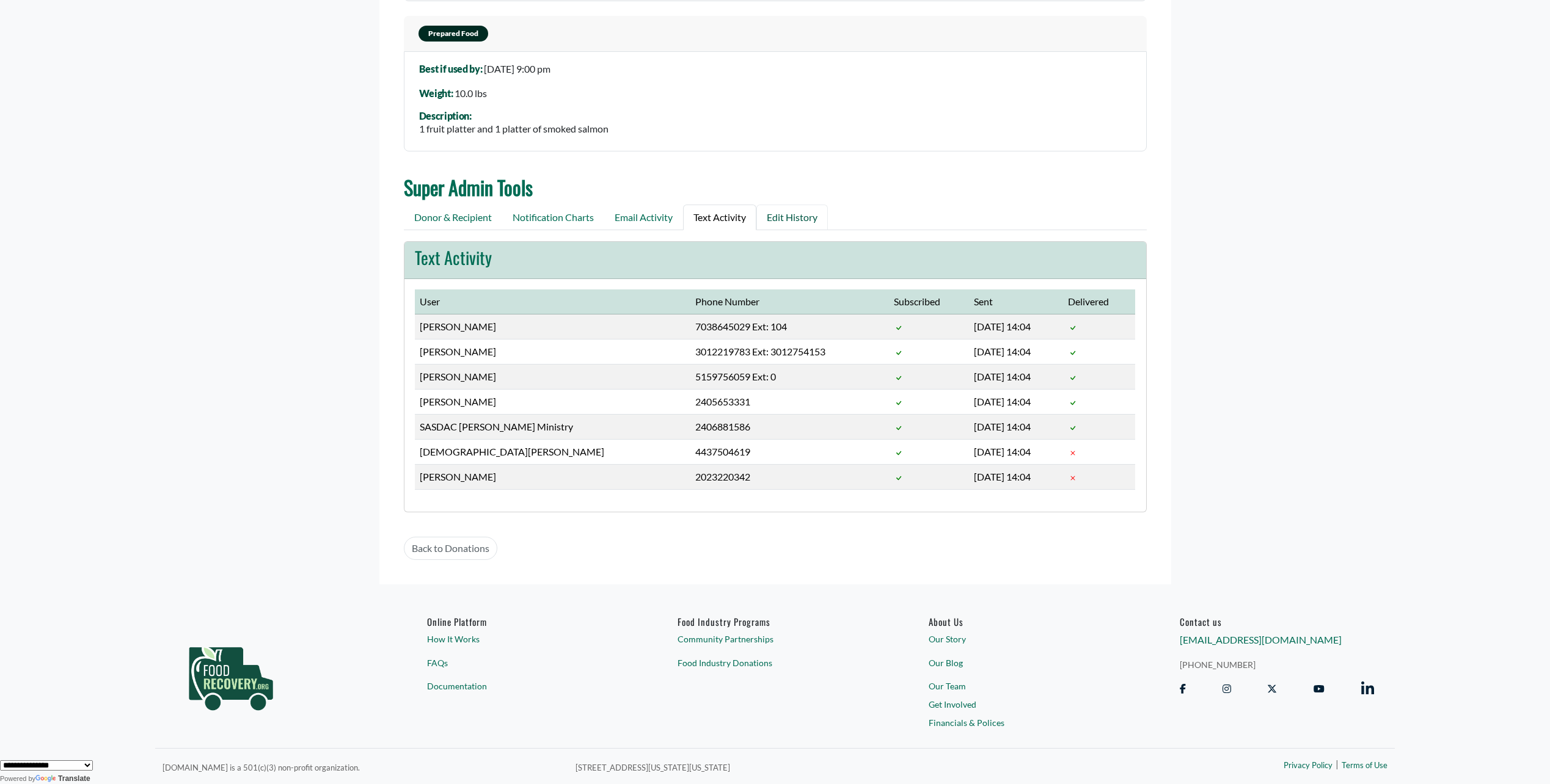
click at [789, 218] on link "Edit History" at bounding box center [793, 217] width 72 height 25
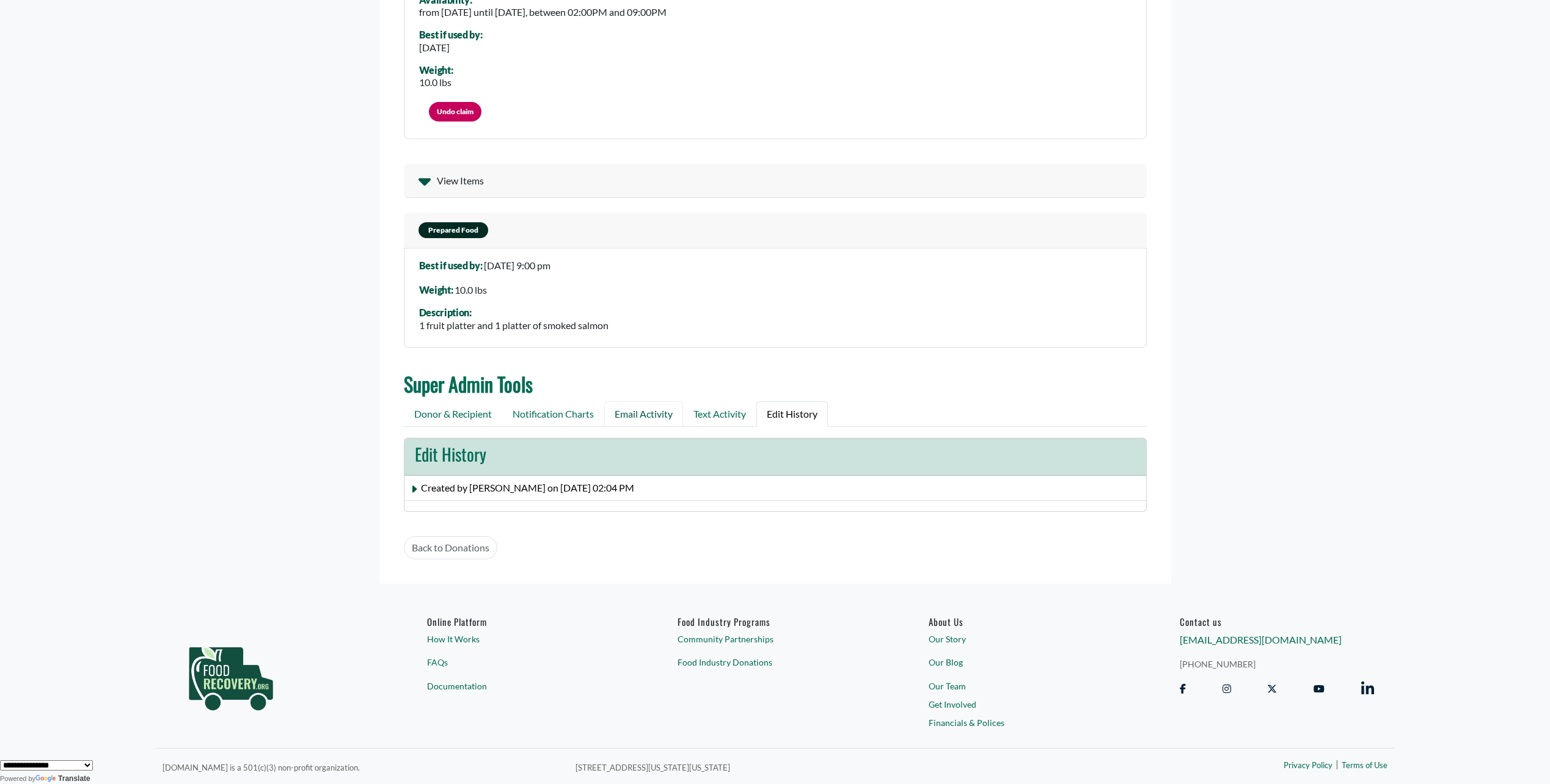
click at [632, 417] on link "Email Activity" at bounding box center [643, 413] width 79 height 25
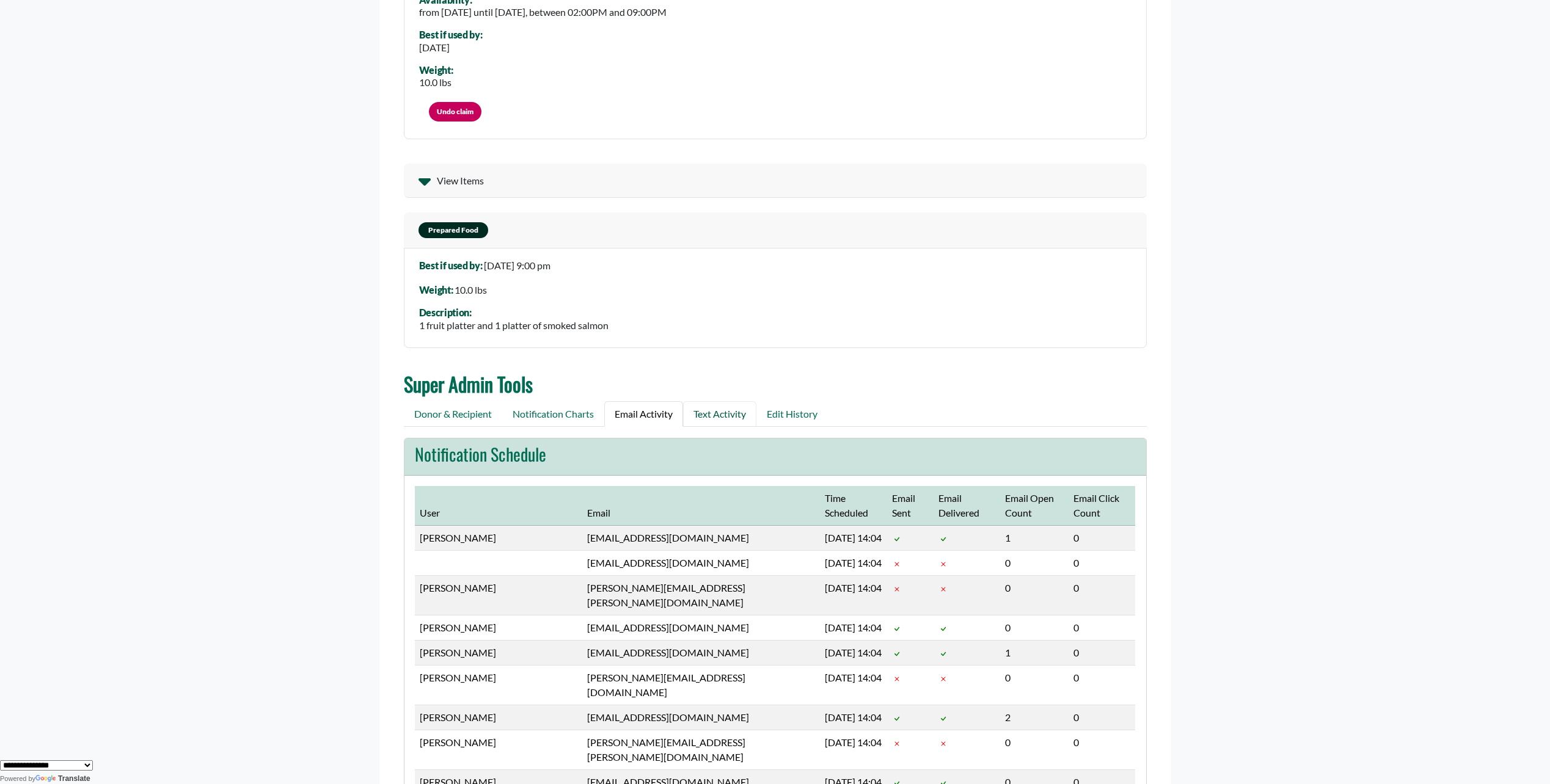
click at [717, 416] on link "Text Activity" at bounding box center [720, 413] width 73 height 25
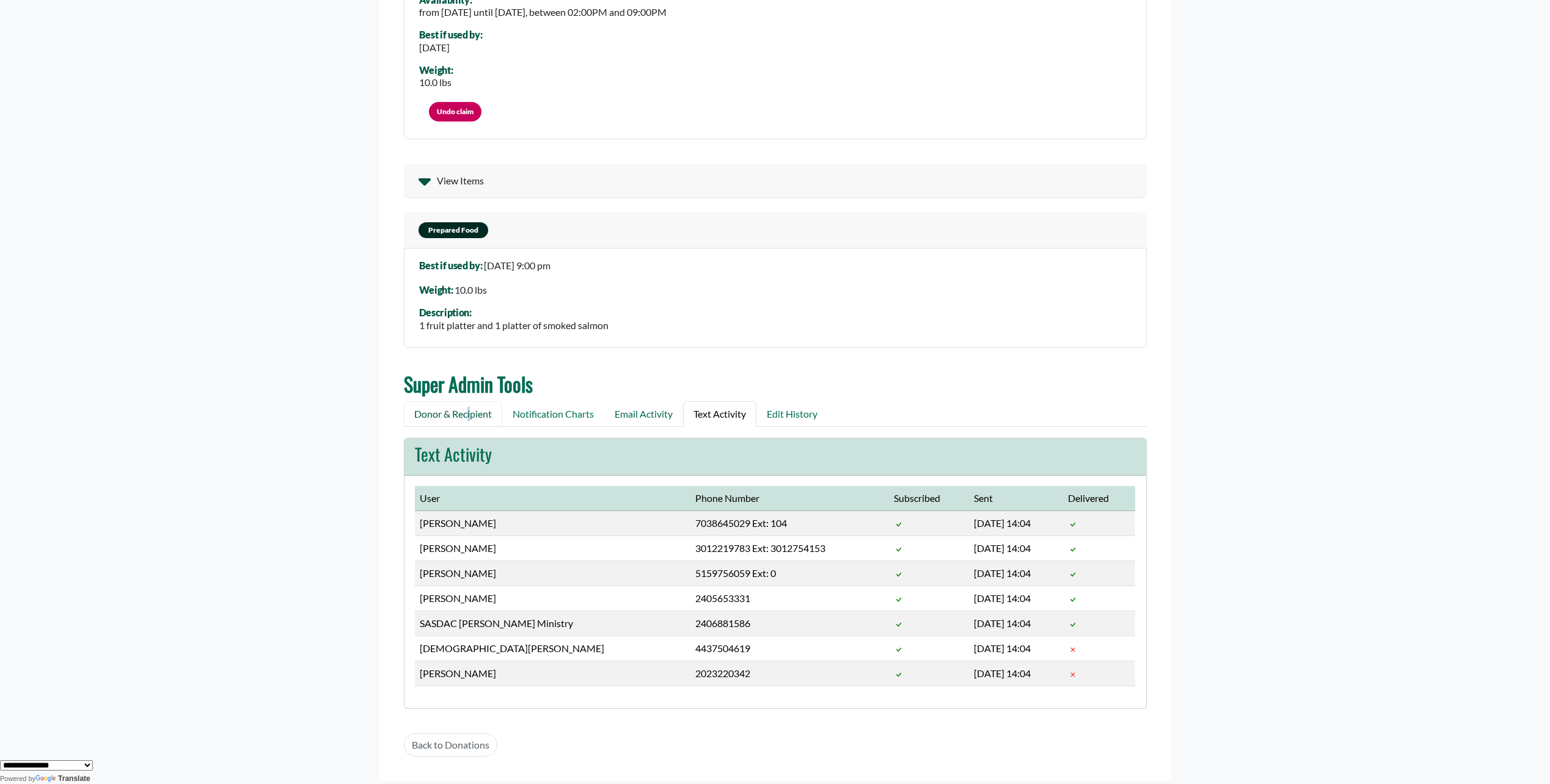
click at [469, 417] on link "Donor & Recipient" at bounding box center [453, 413] width 99 height 25
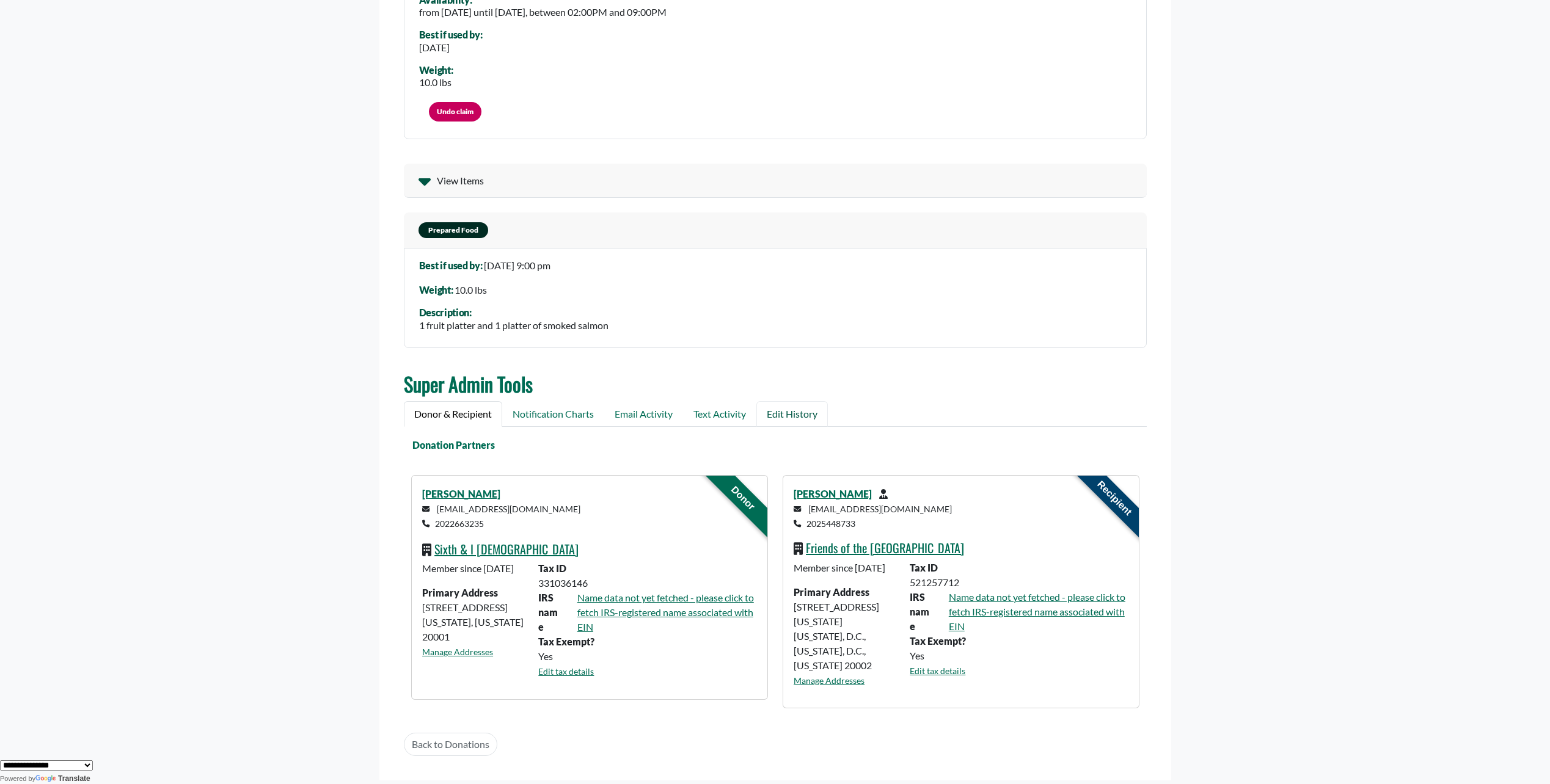
click at [803, 415] on link "Edit History" at bounding box center [793, 413] width 72 height 25
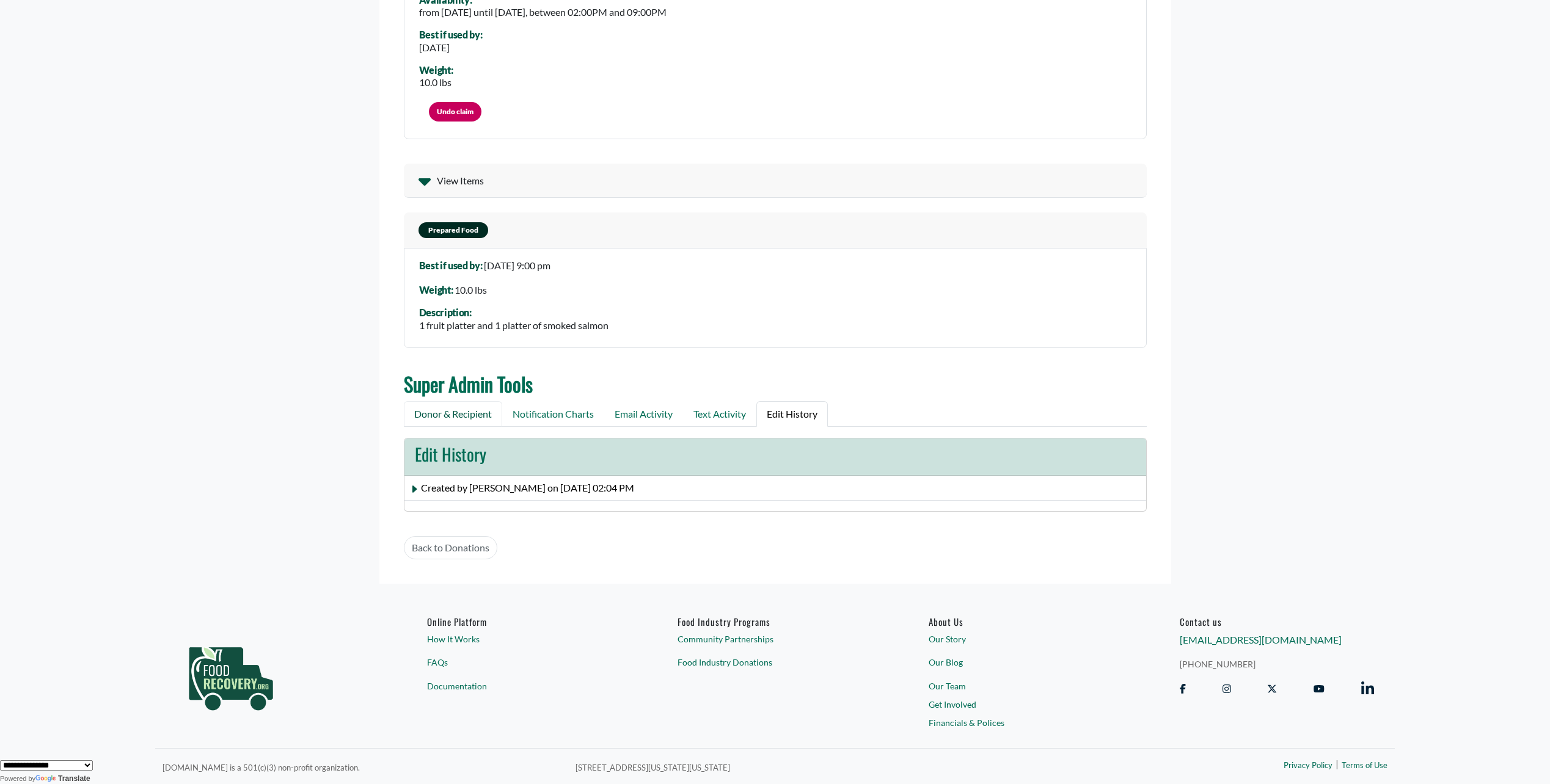
click at [460, 415] on link "Donor & Recipient" at bounding box center [453, 413] width 99 height 25
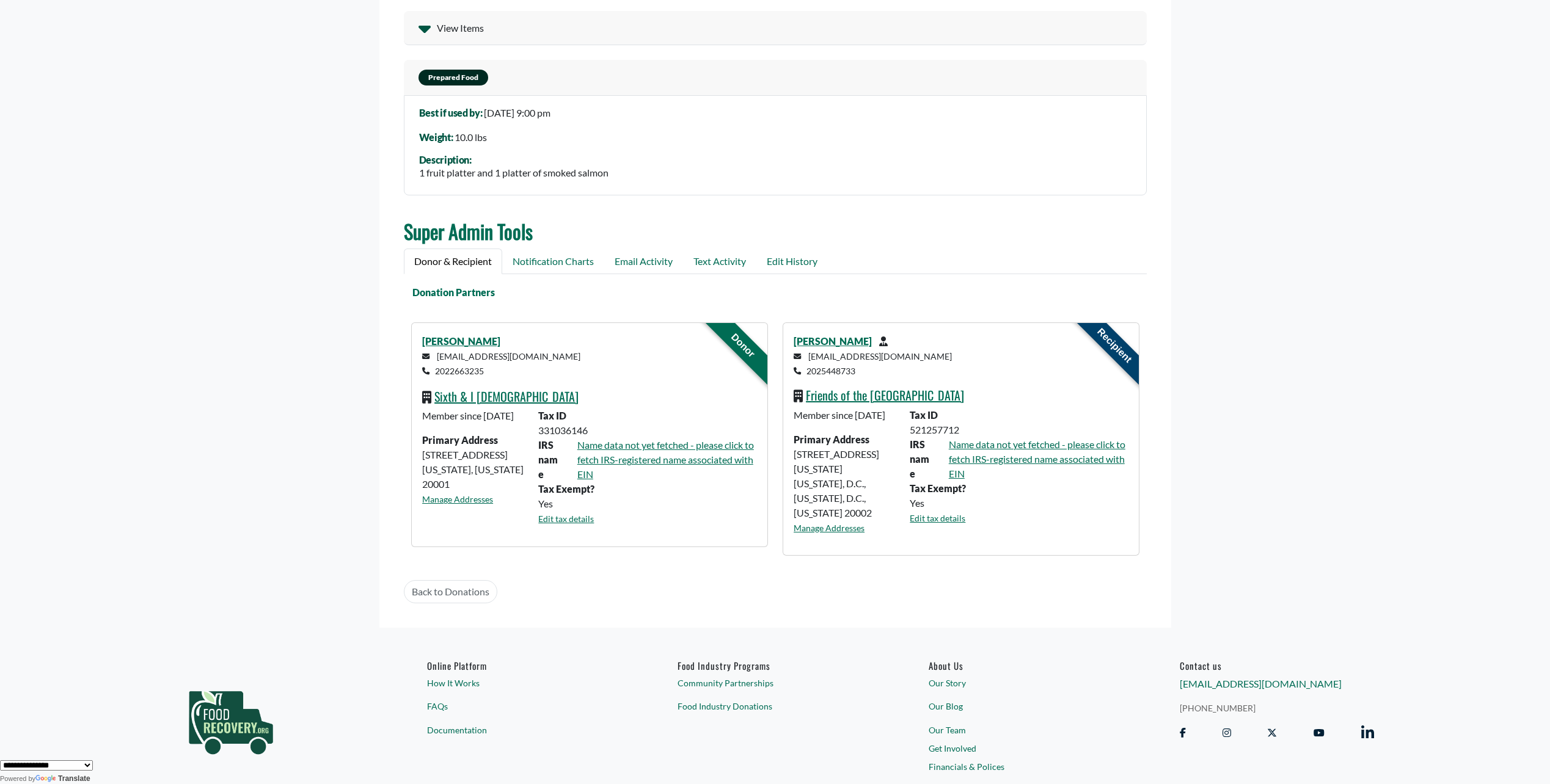
scroll to position [367, 0]
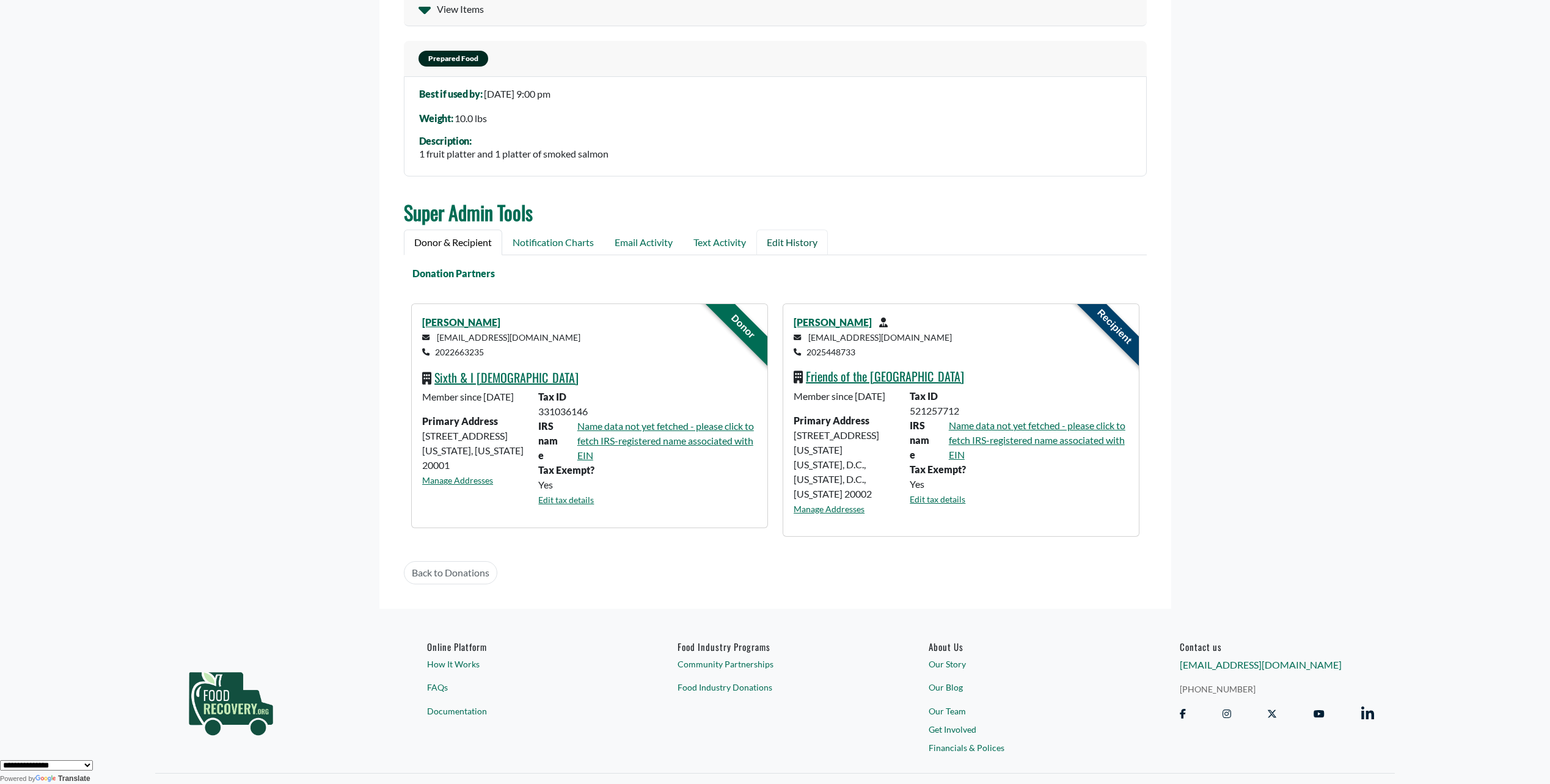
click at [805, 240] on link "Edit History" at bounding box center [793, 242] width 72 height 25
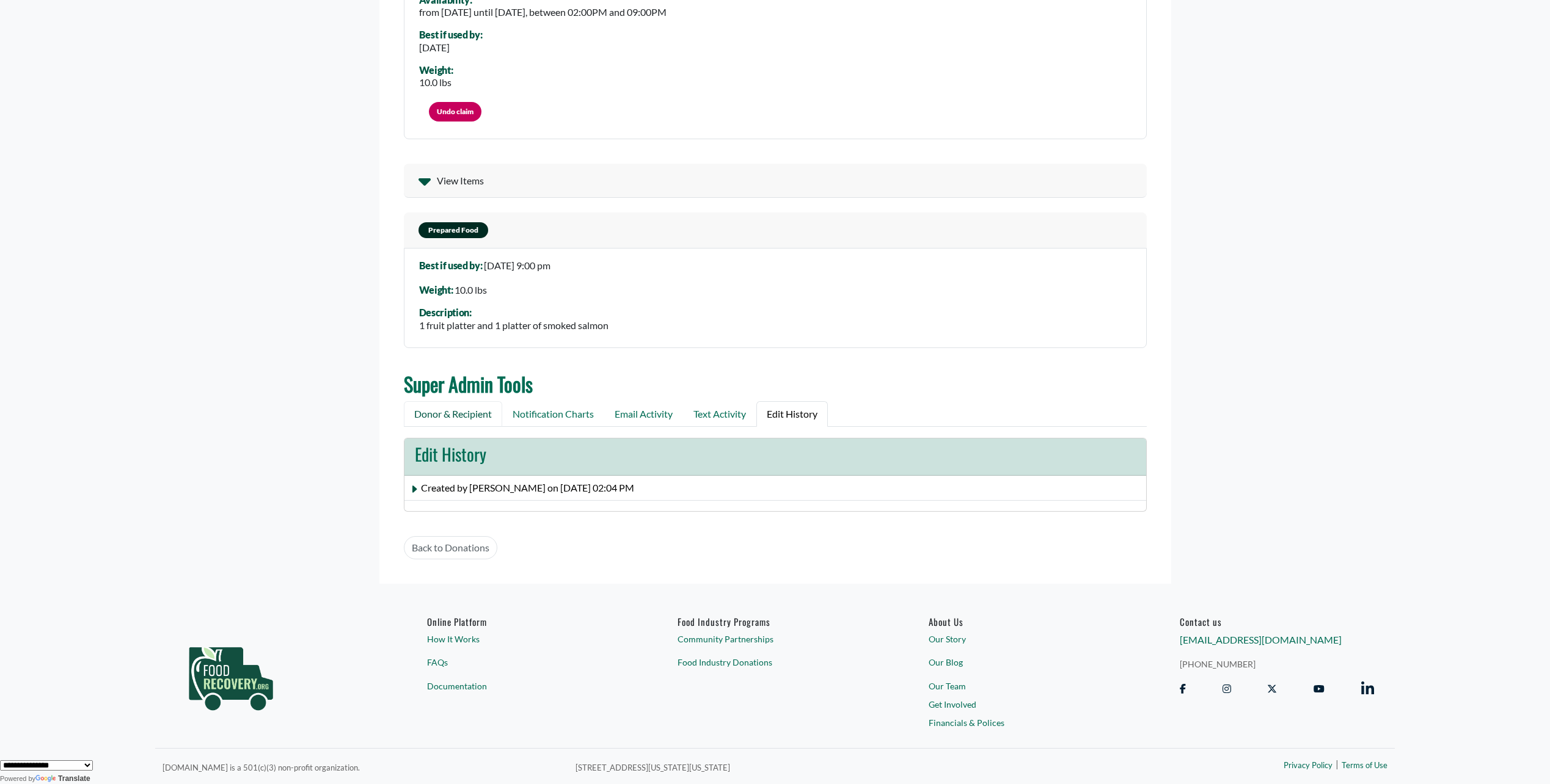
click at [469, 412] on link "Donor & Recipient" at bounding box center [453, 413] width 99 height 25
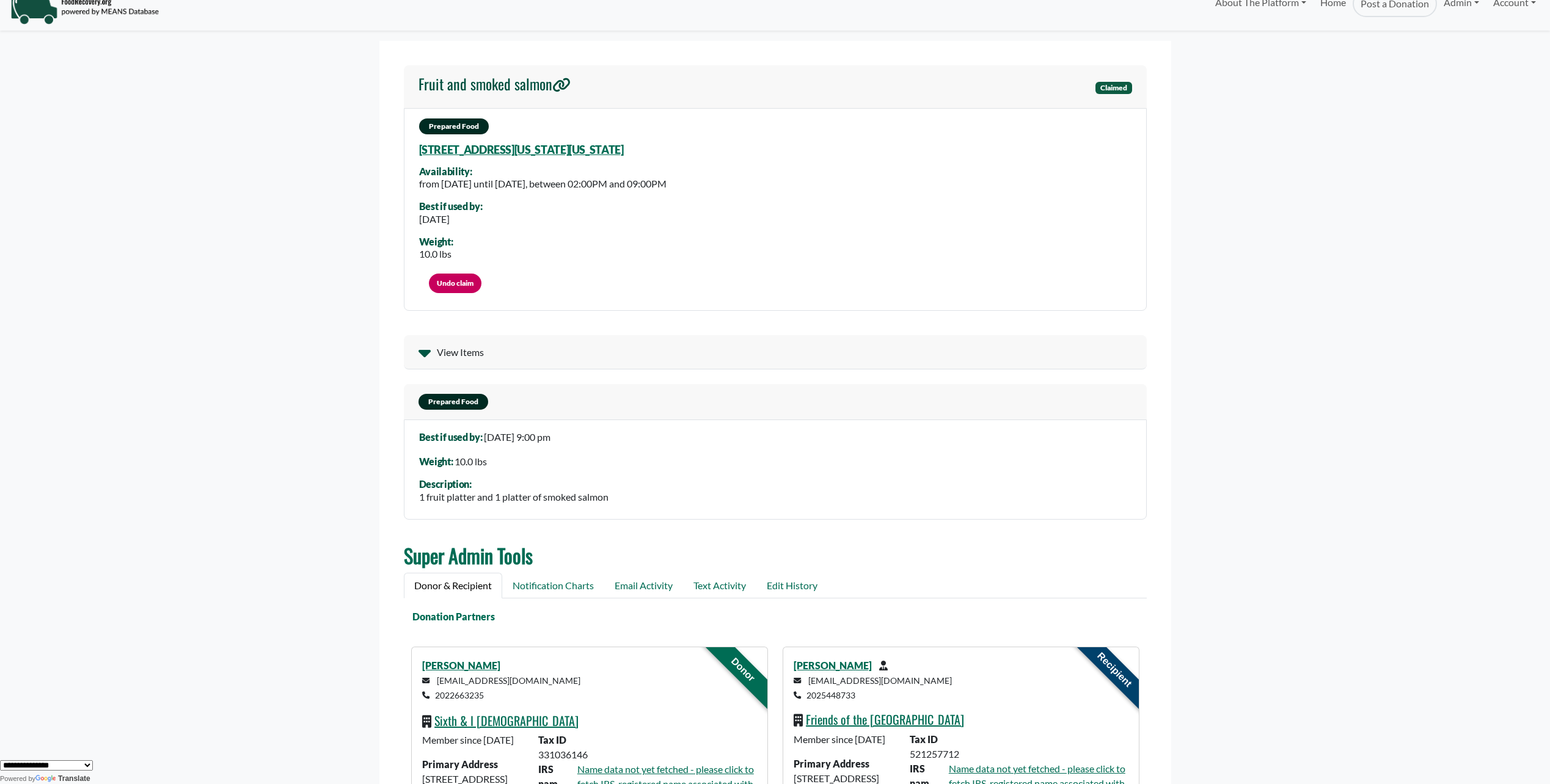
scroll to position [0, 0]
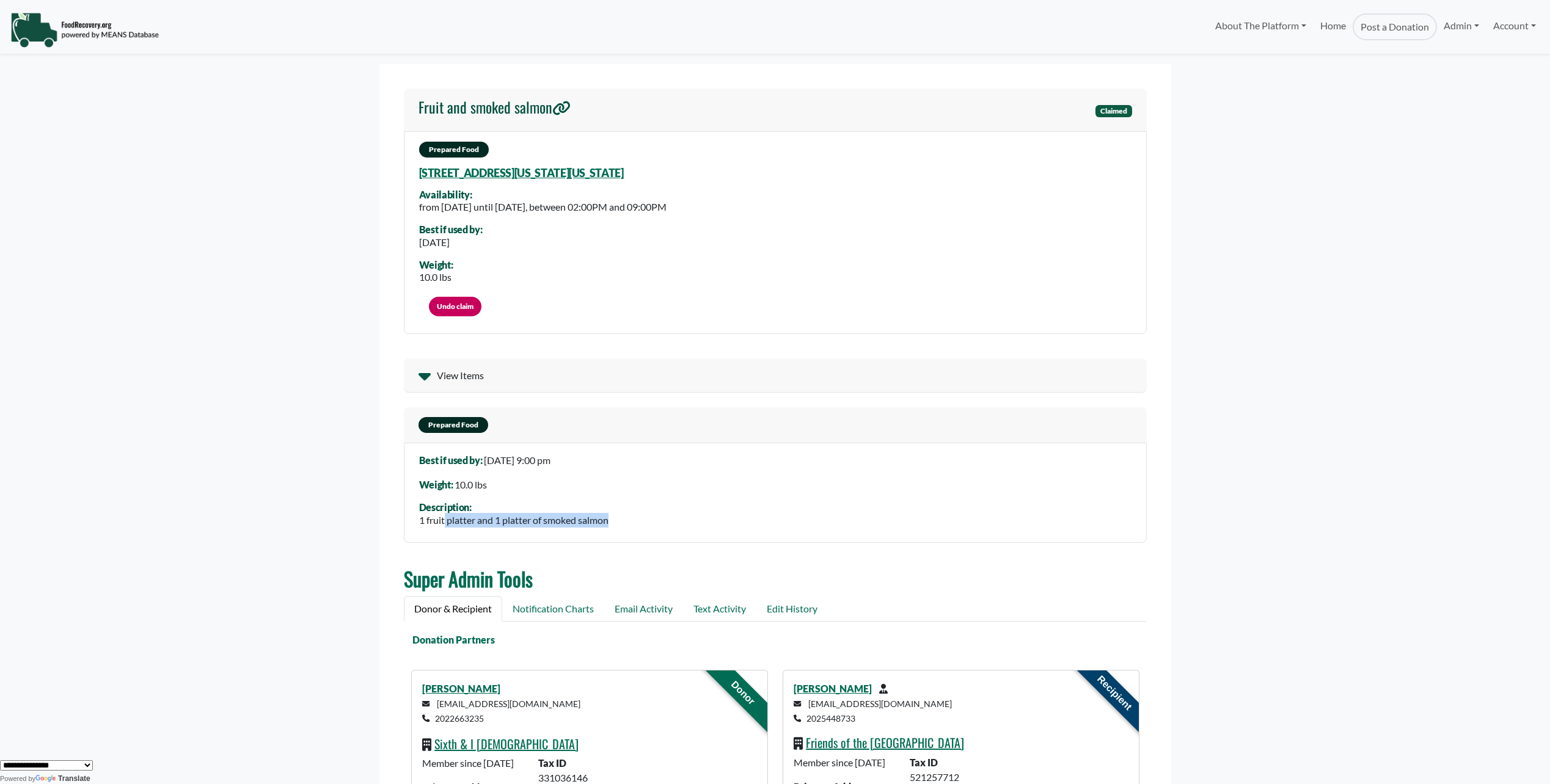
drag, startPoint x: 445, startPoint y: 519, endPoint x: 614, endPoint y: 527, distance: 169.2
click at [614, 527] on div "Best if used by: 10 May 2025, 9:00 pm Weight: 10.0 lbs Description: 1 fruit pla…" at bounding box center [775, 492] width 743 height 100
drag, startPoint x: 459, startPoint y: 244, endPoint x: 479, endPoint y: 247, distance: 20.2
click at [479, 247] on div "2025-05-10" at bounding box center [451, 242] width 64 height 15
click at [460, 283] on div "Prepared Food 600 I Street Nw, Washington, District Of Columbia, 20001 Availabi…" at bounding box center [775, 232] width 743 height 203
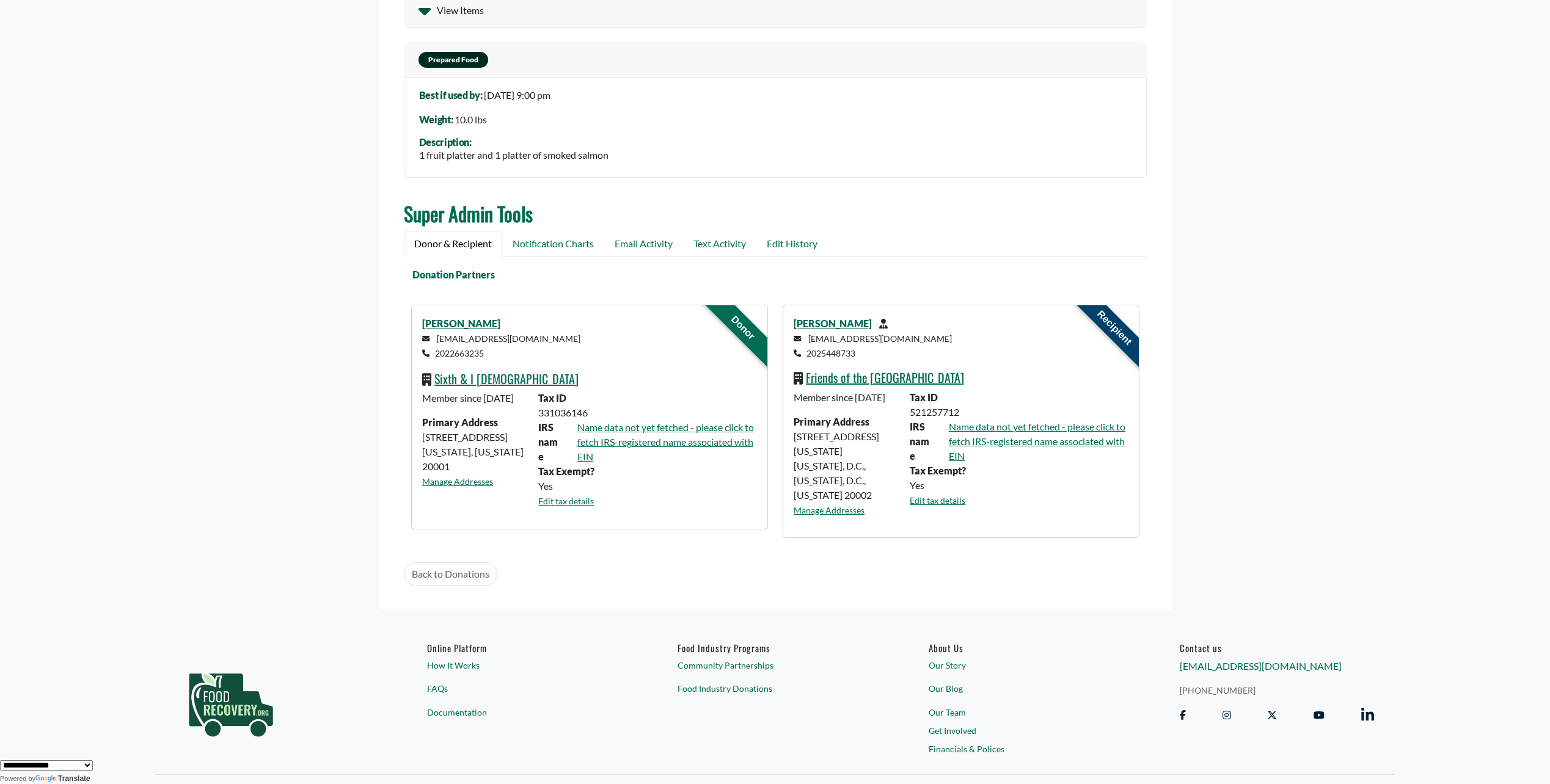
scroll to position [367, 0]
click at [555, 237] on link "Notification Charts" at bounding box center [553, 242] width 102 height 25
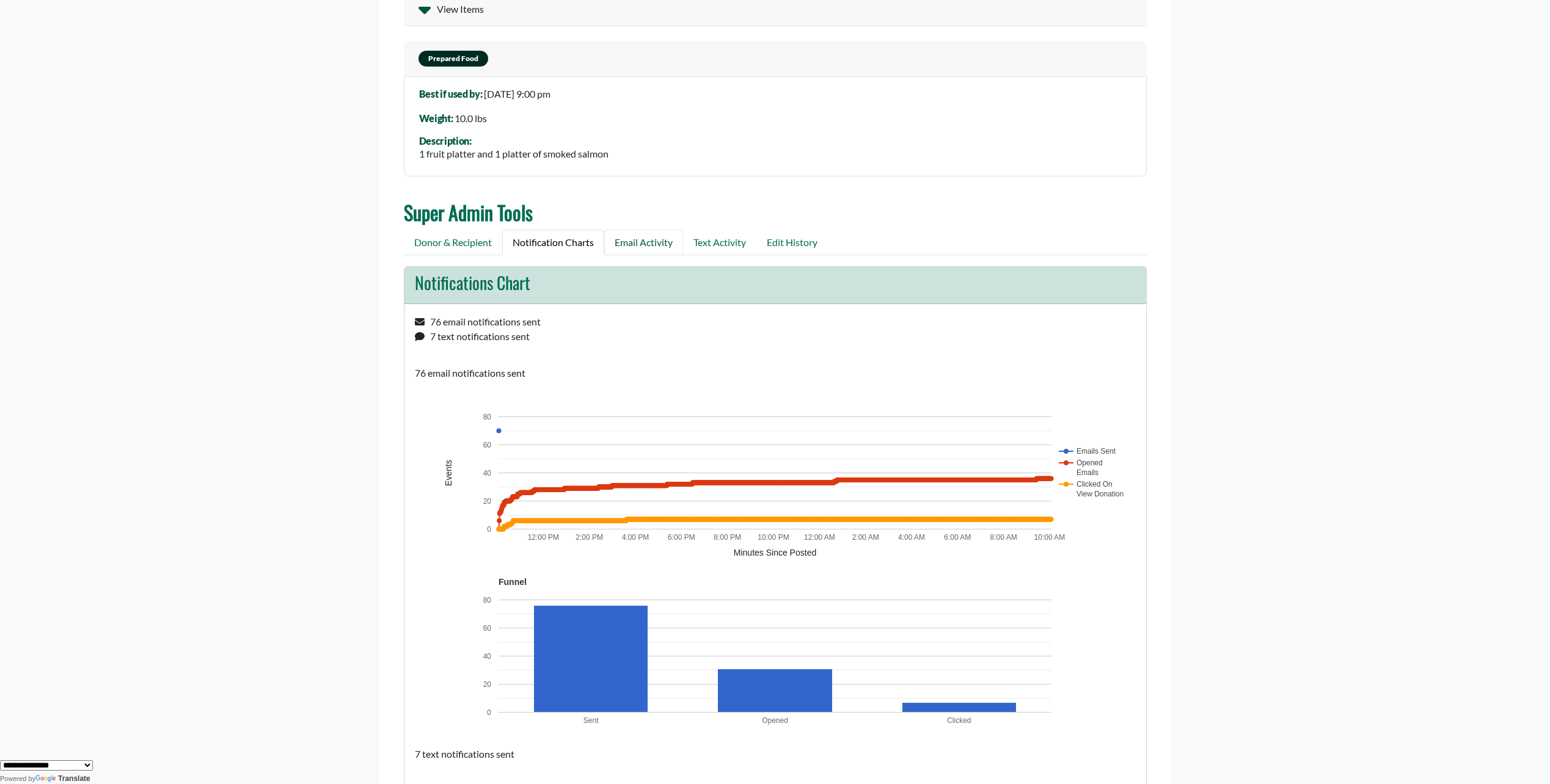
click at [655, 244] on link "Email Activity" at bounding box center [643, 242] width 79 height 25
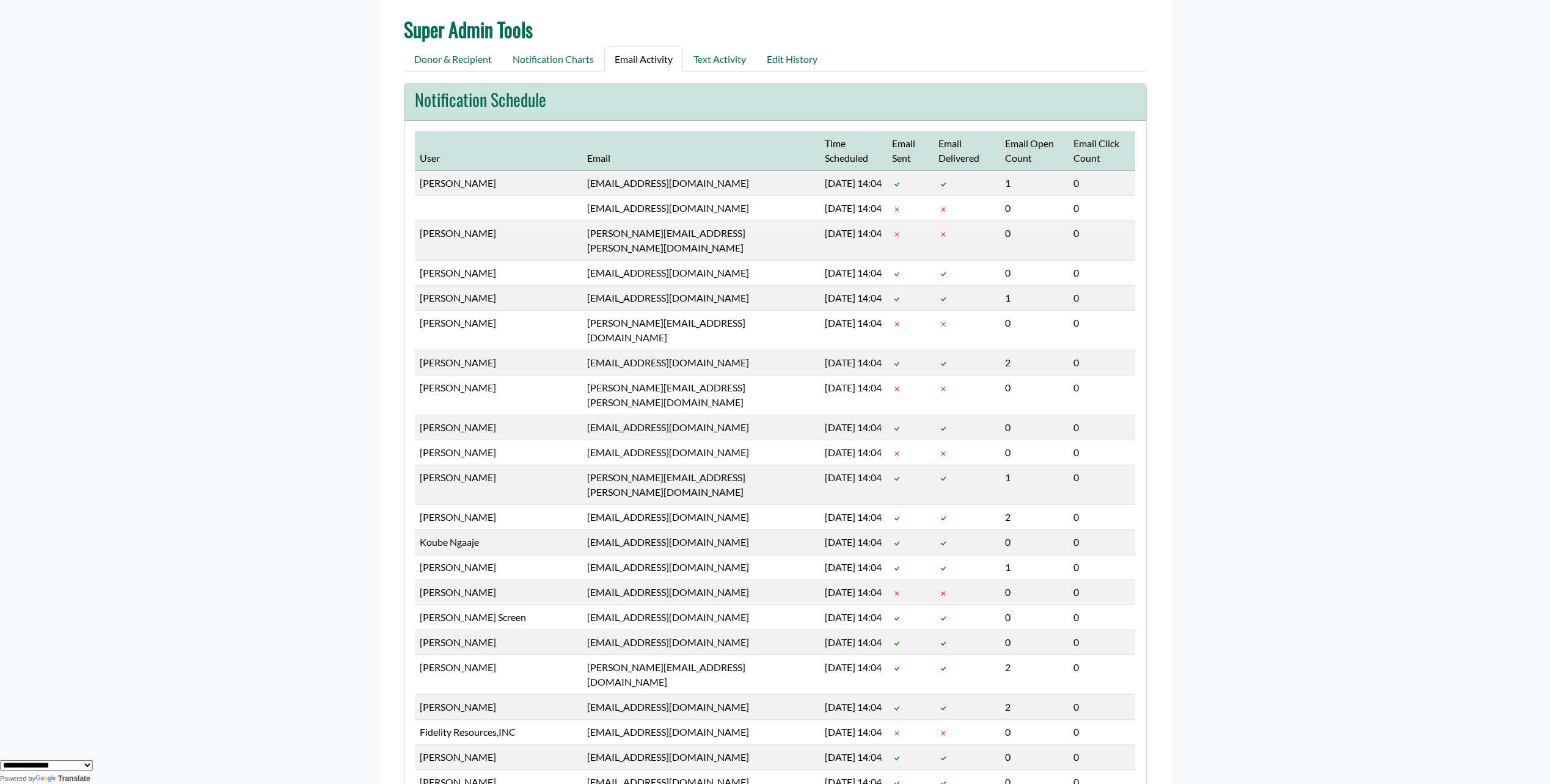
scroll to position [306, 0]
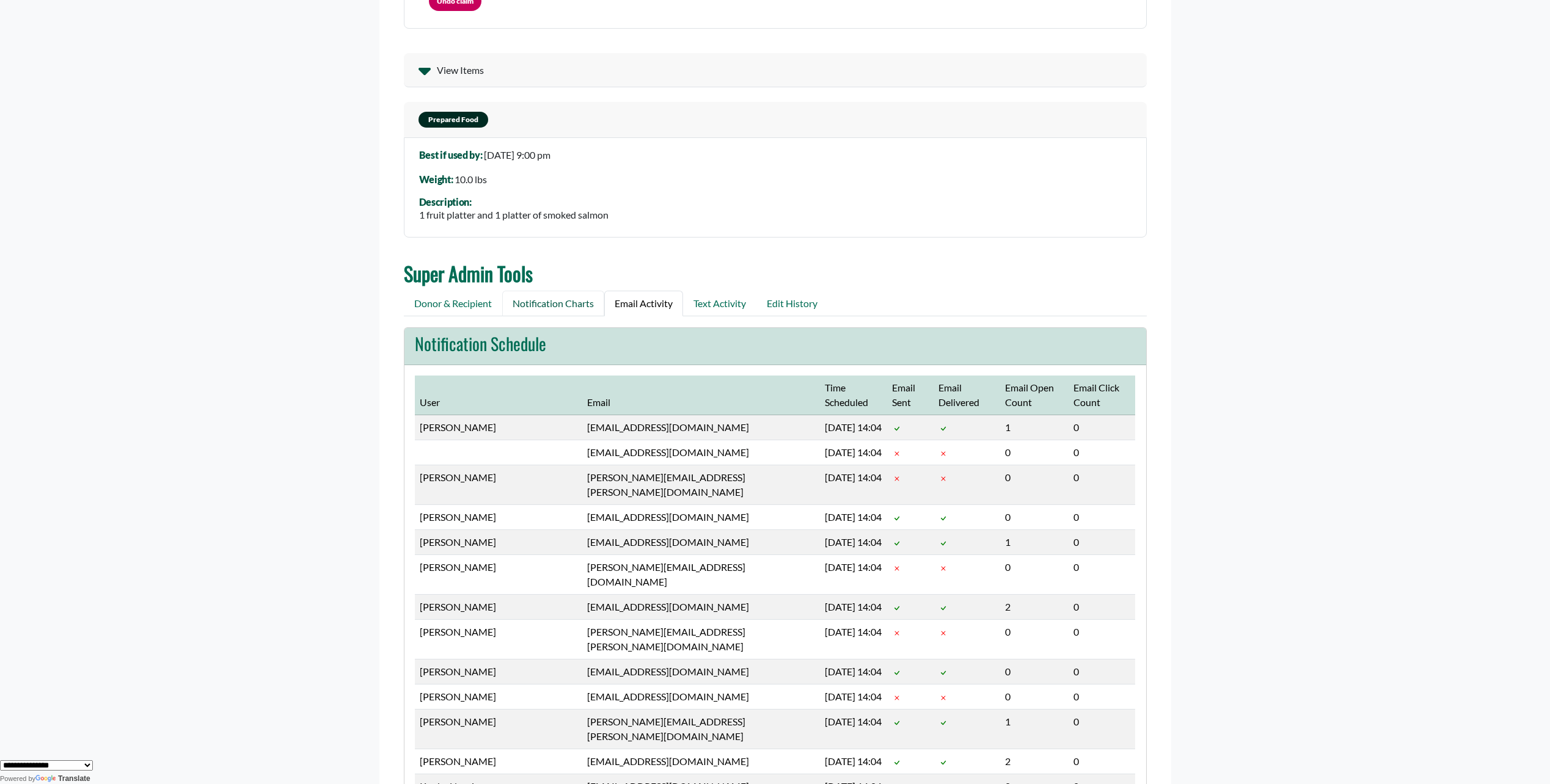
click at [559, 301] on link "Notification Charts" at bounding box center [553, 303] width 102 height 25
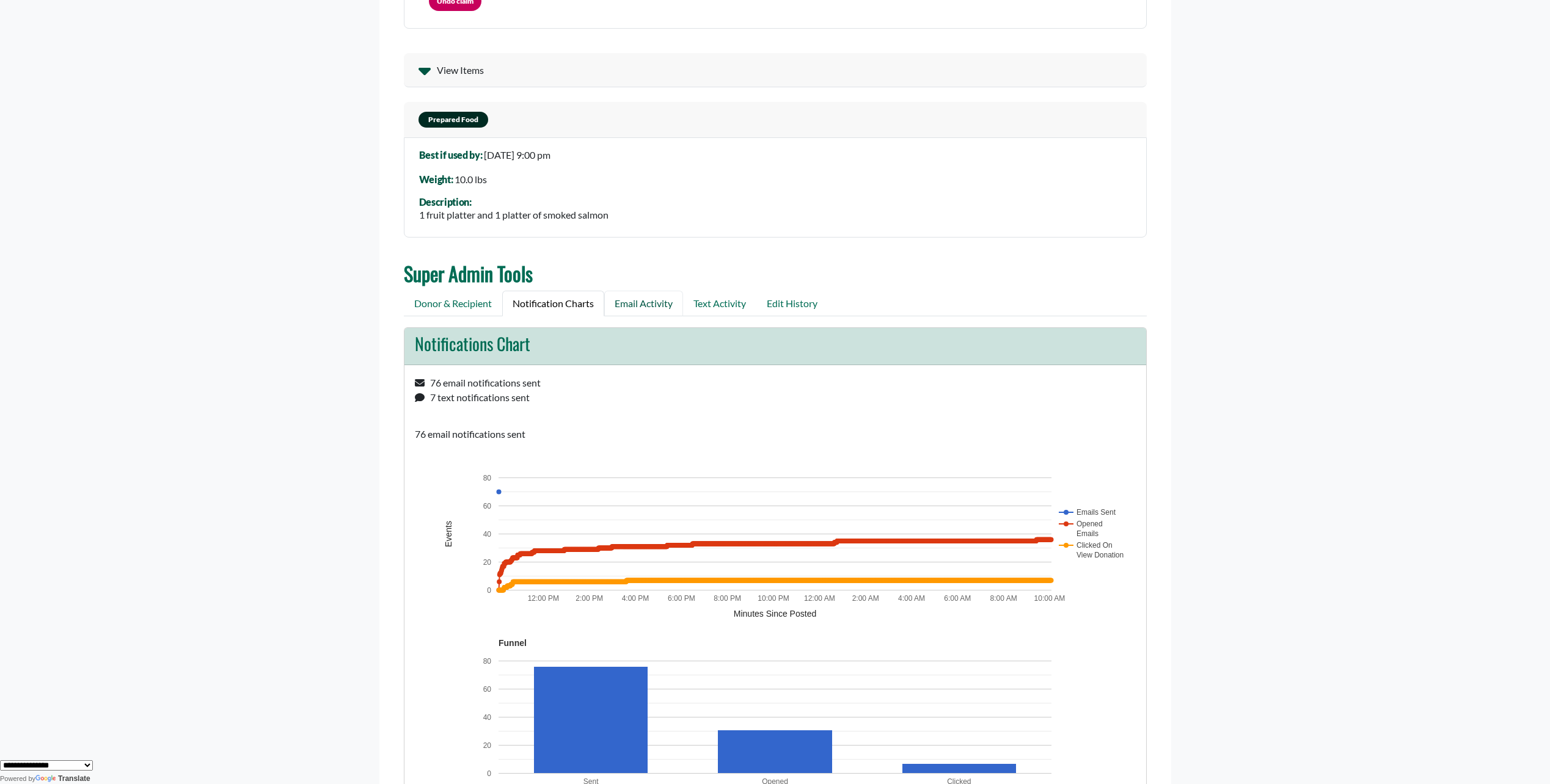
click at [664, 301] on link "Email Activity" at bounding box center [643, 303] width 79 height 25
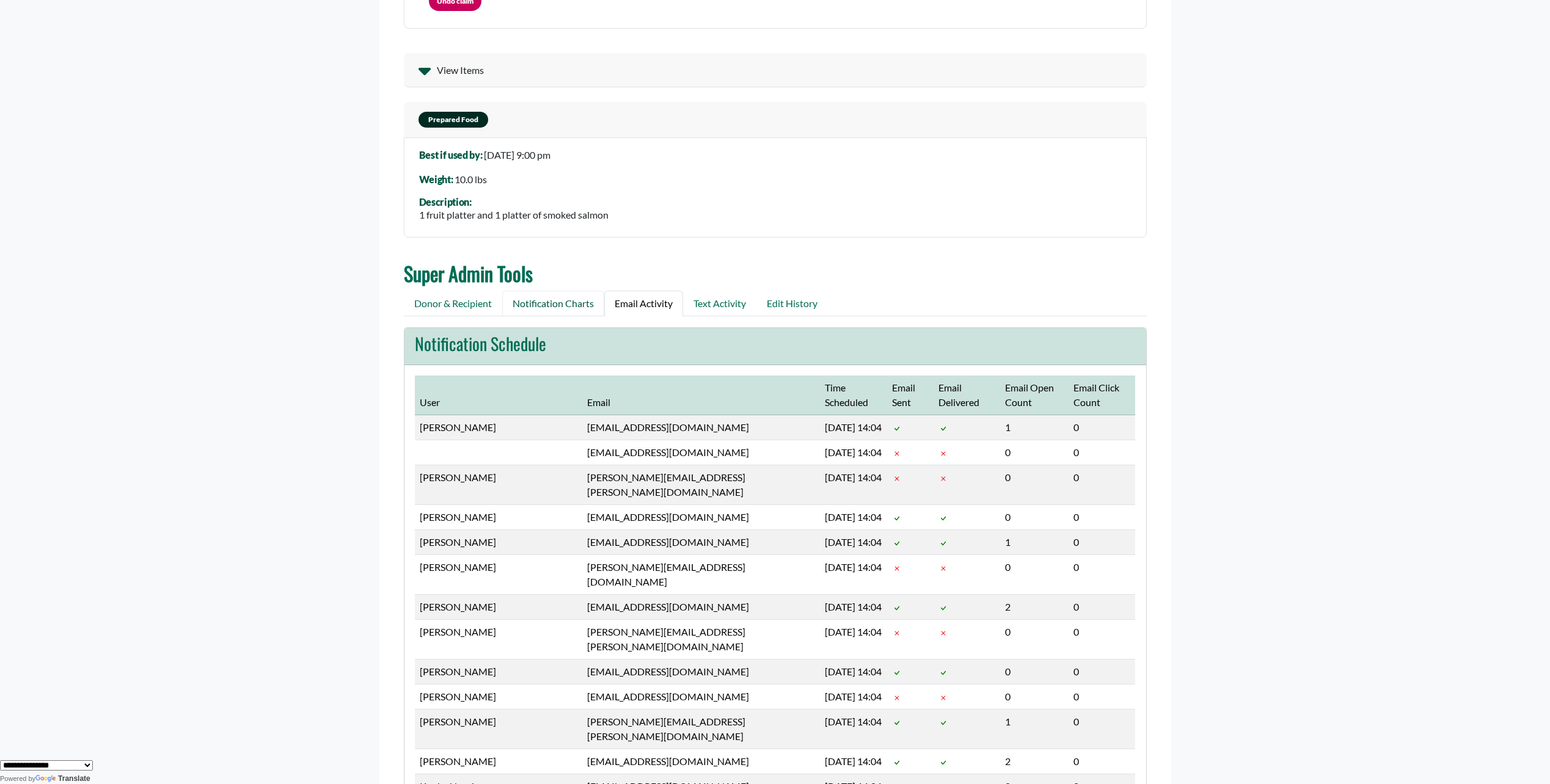
click at [544, 298] on link "Notification Charts" at bounding box center [553, 303] width 102 height 25
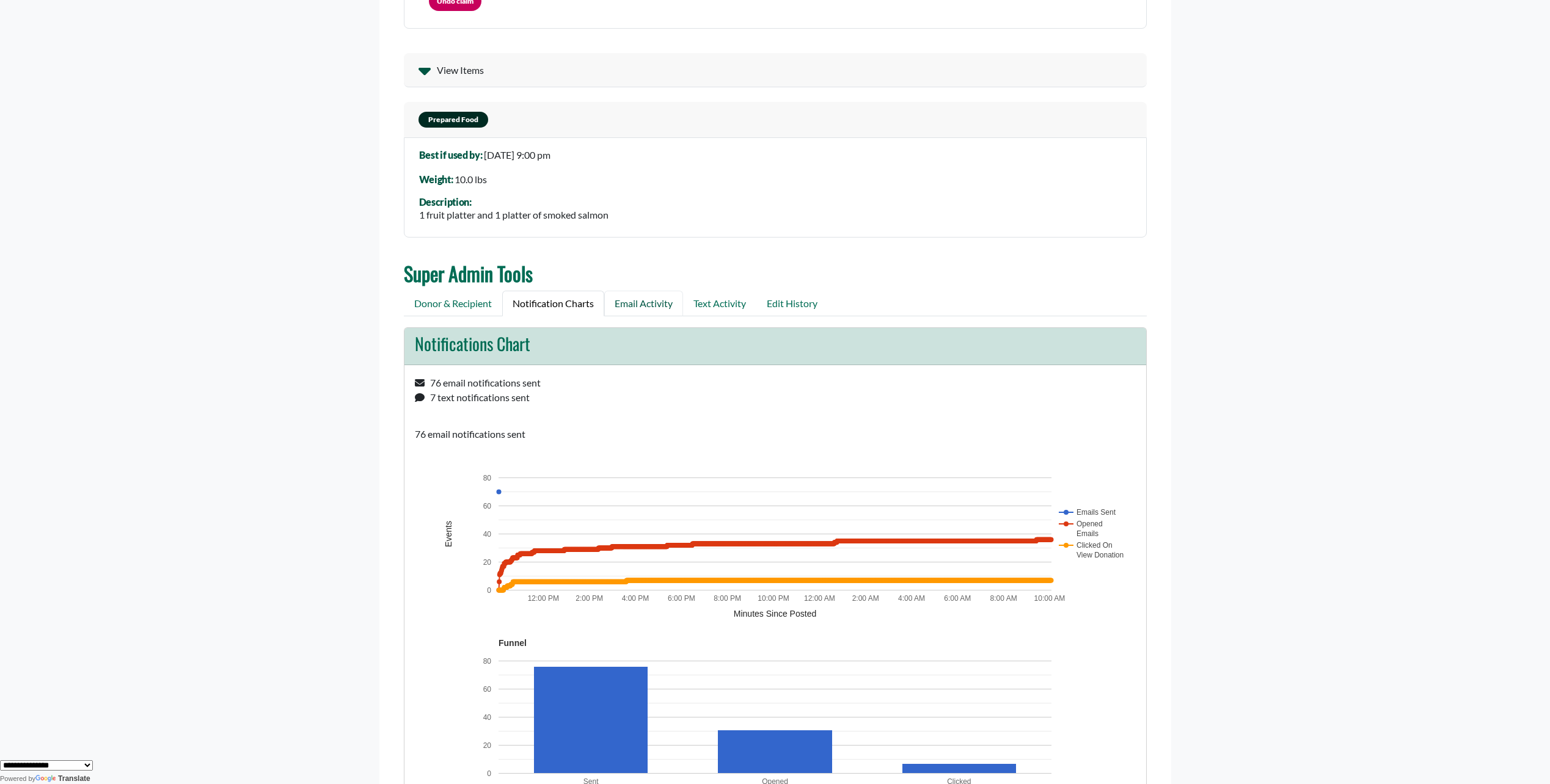
click at [660, 305] on link "Email Activity" at bounding box center [643, 303] width 79 height 25
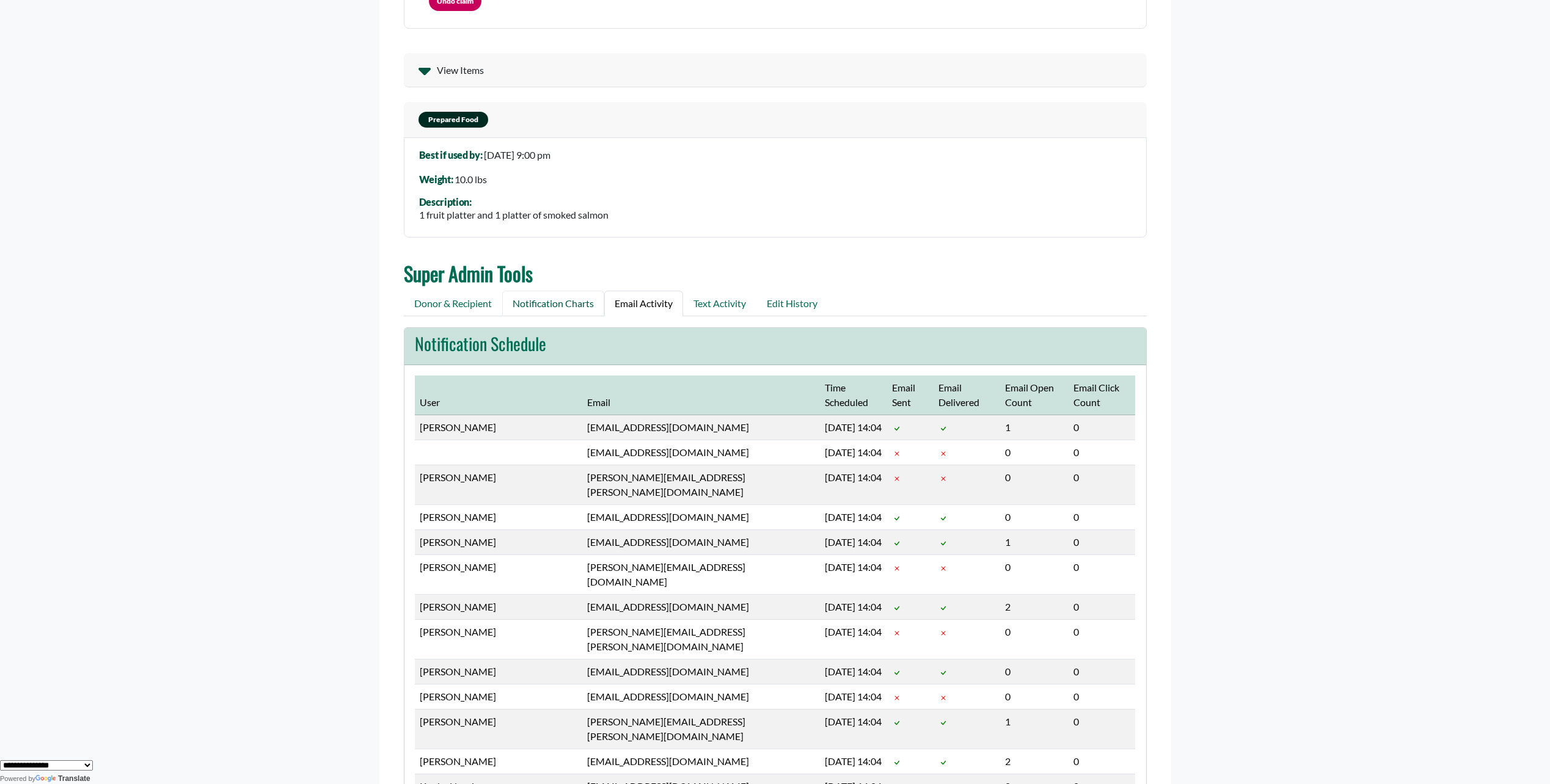
click at [559, 296] on link "Notification Charts" at bounding box center [553, 303] width 102 height 25
